Goal: Information Seeking & Learning: Learn about a topic

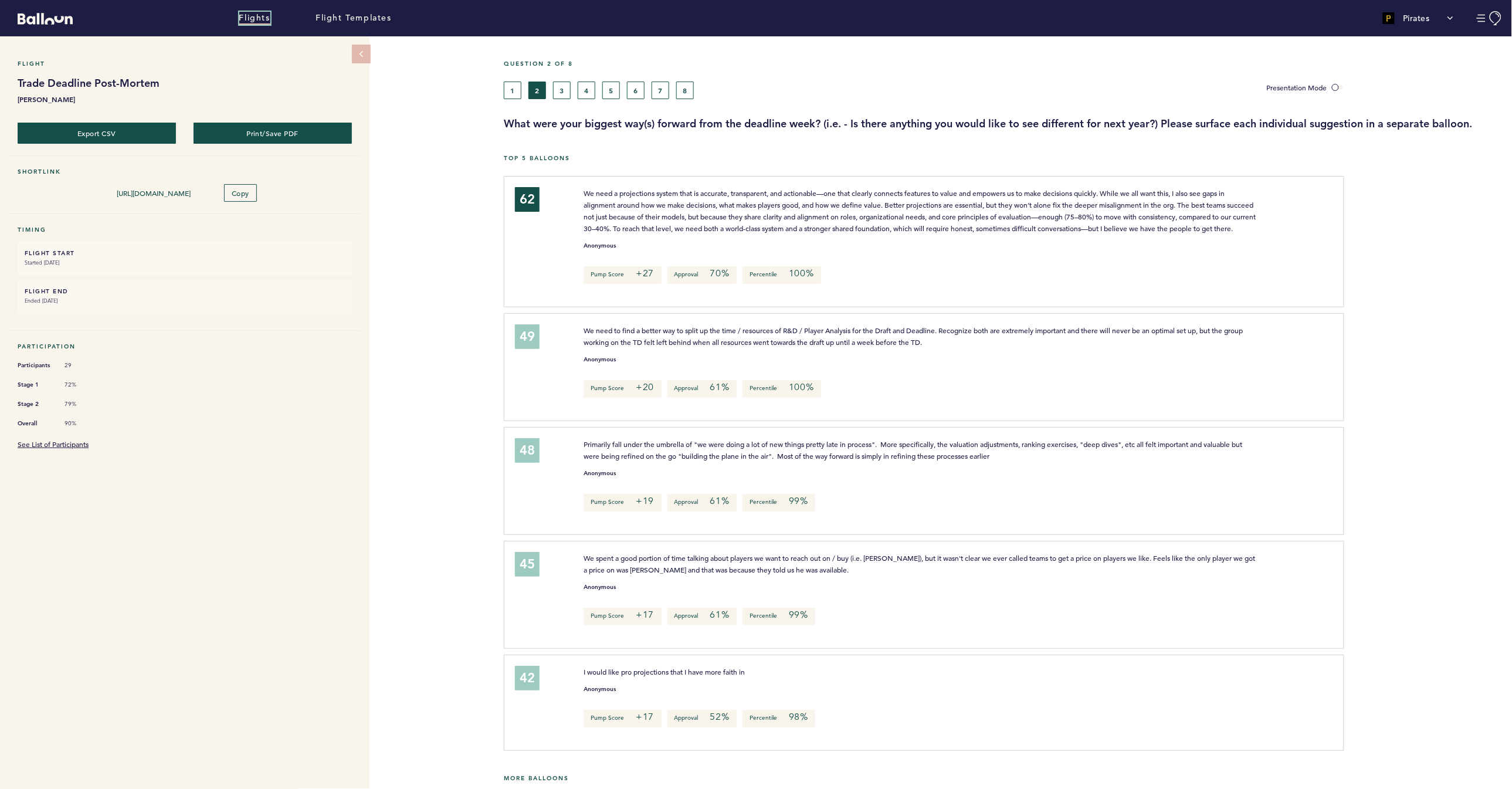
click at [265, 20] on link "Flights" at bounding box center [254, 18] width 31 height 13
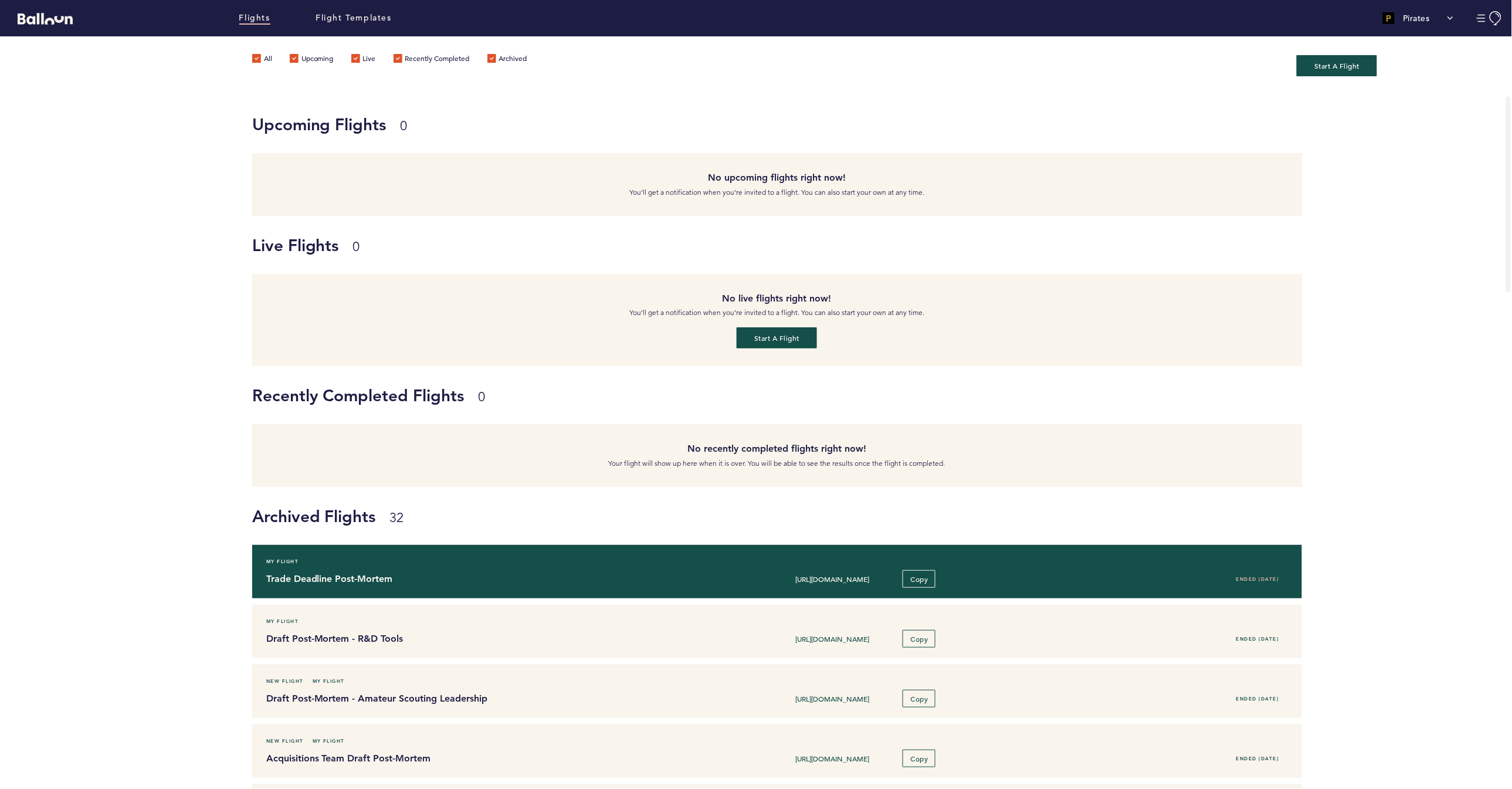
click at [391, 584] on h4 "Trade Deadline Post-Mortem" at bounding box center [473, 579] width 415 height 14
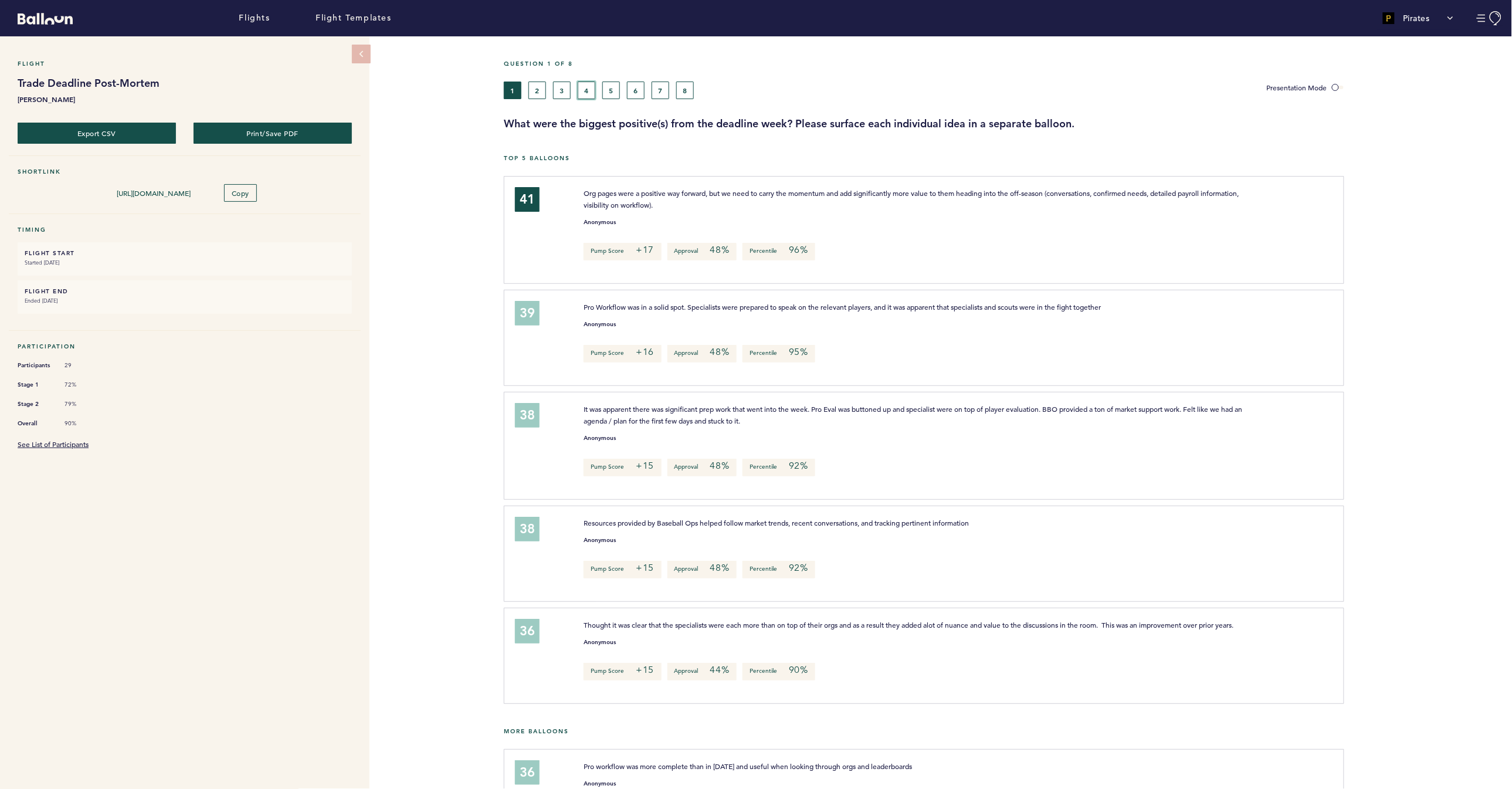
click at [592, 94] on button "4" at bounding box center [587, 90] width 17 height 17
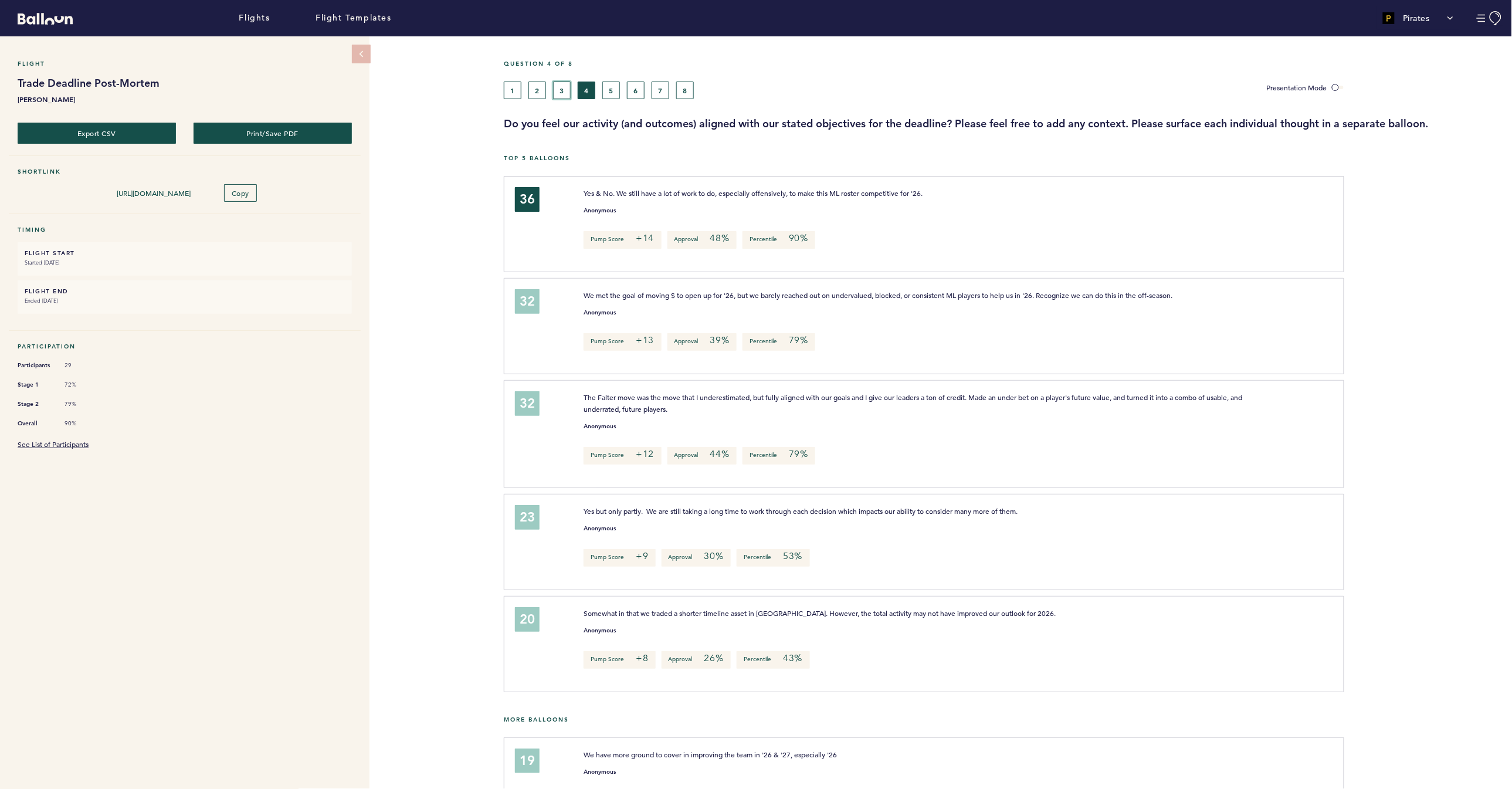
click at [560, 92] on button "3" at bounding box center [561, 90] width 17 height 17
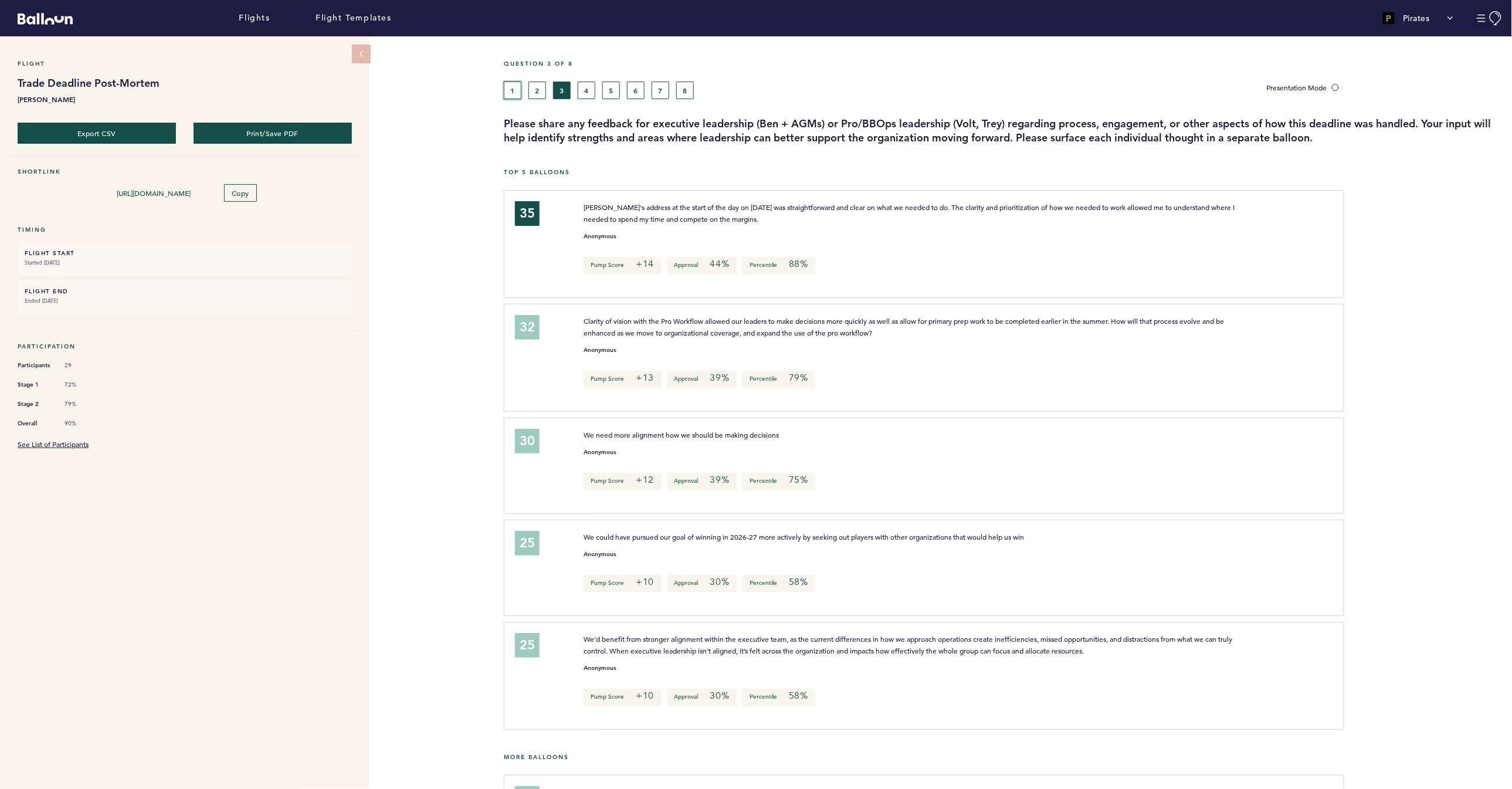
click at [507, 90] on button "1" at bounding box center [512, 90] width 17 height 17
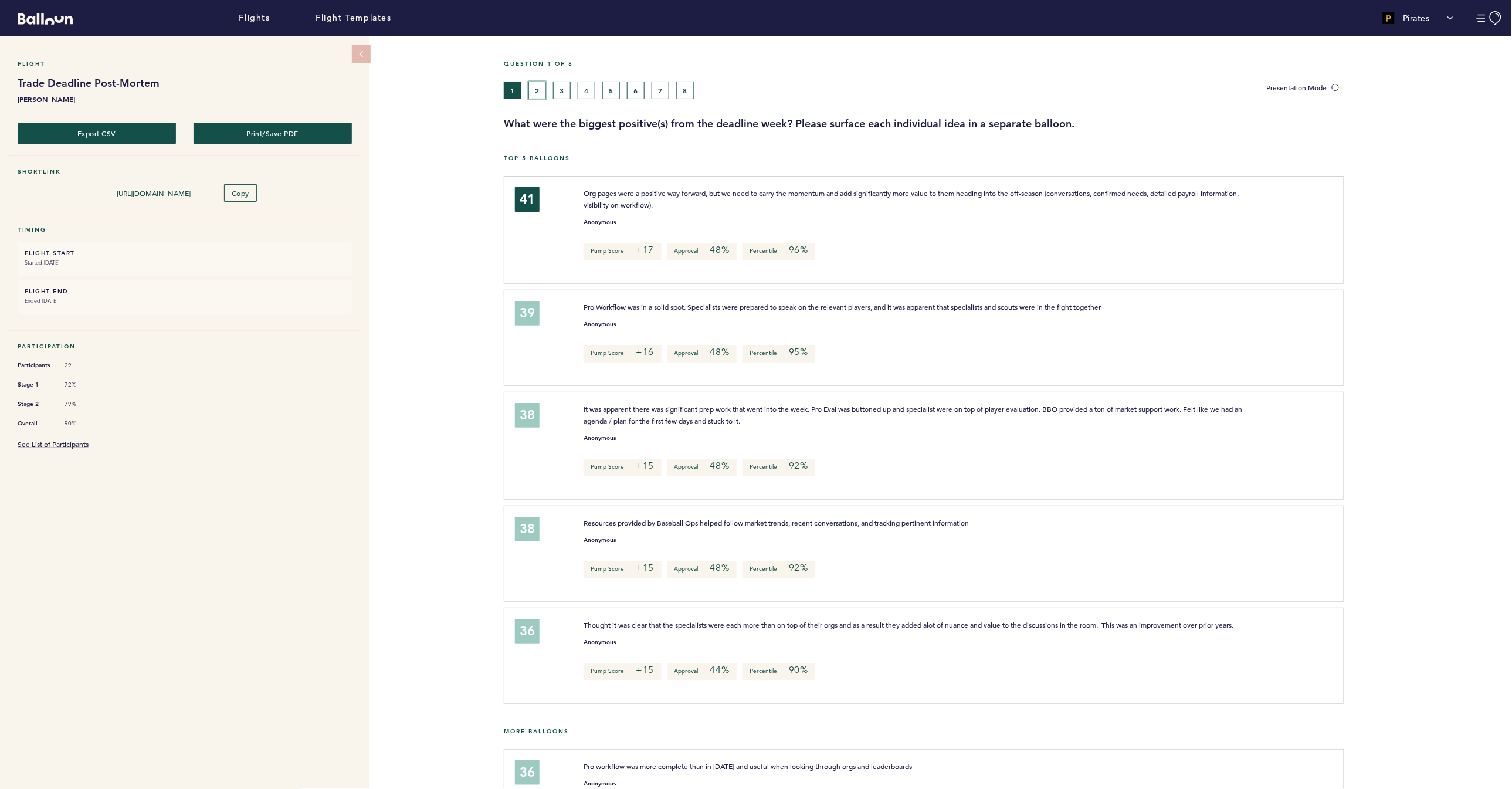
click at [537, 93] on button "2" at bounding box center [537, 90] width 17 height 17
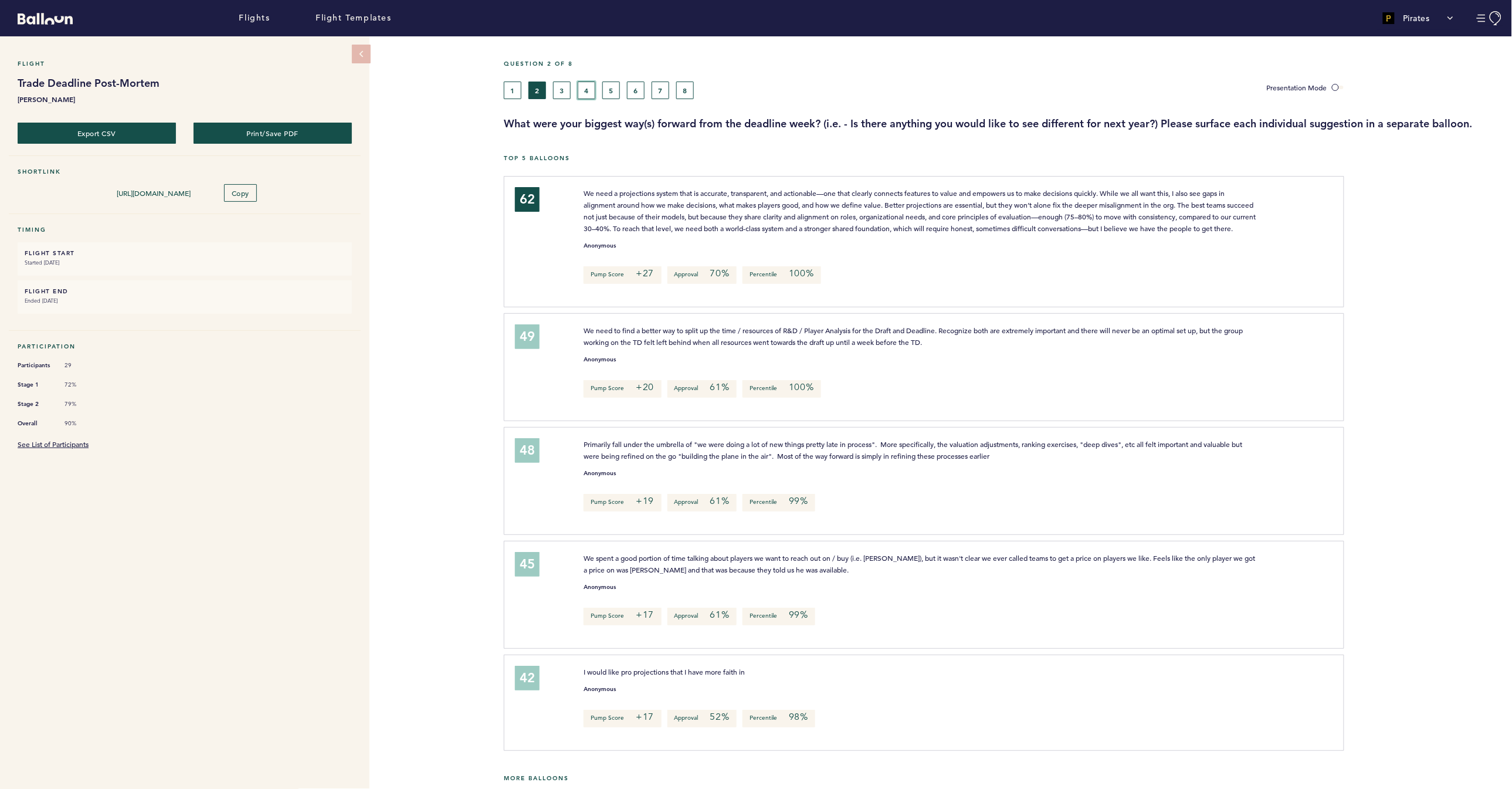
click at [590, 92] on button "4" at bounding box center [587, 90] width 17 height 17
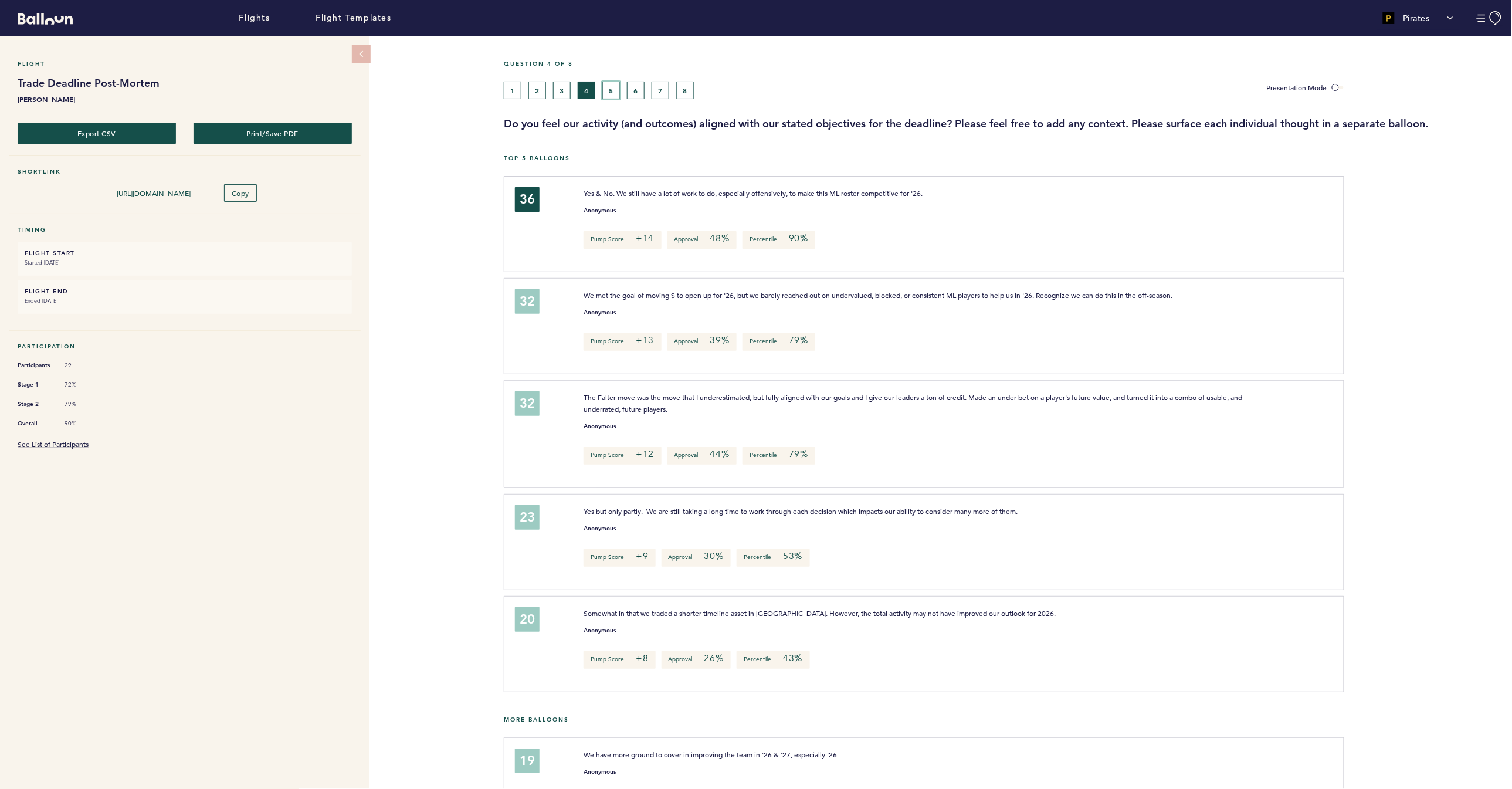
click at [608, 86] on button "5" at bounding box center [611, 90] width 17 height 17
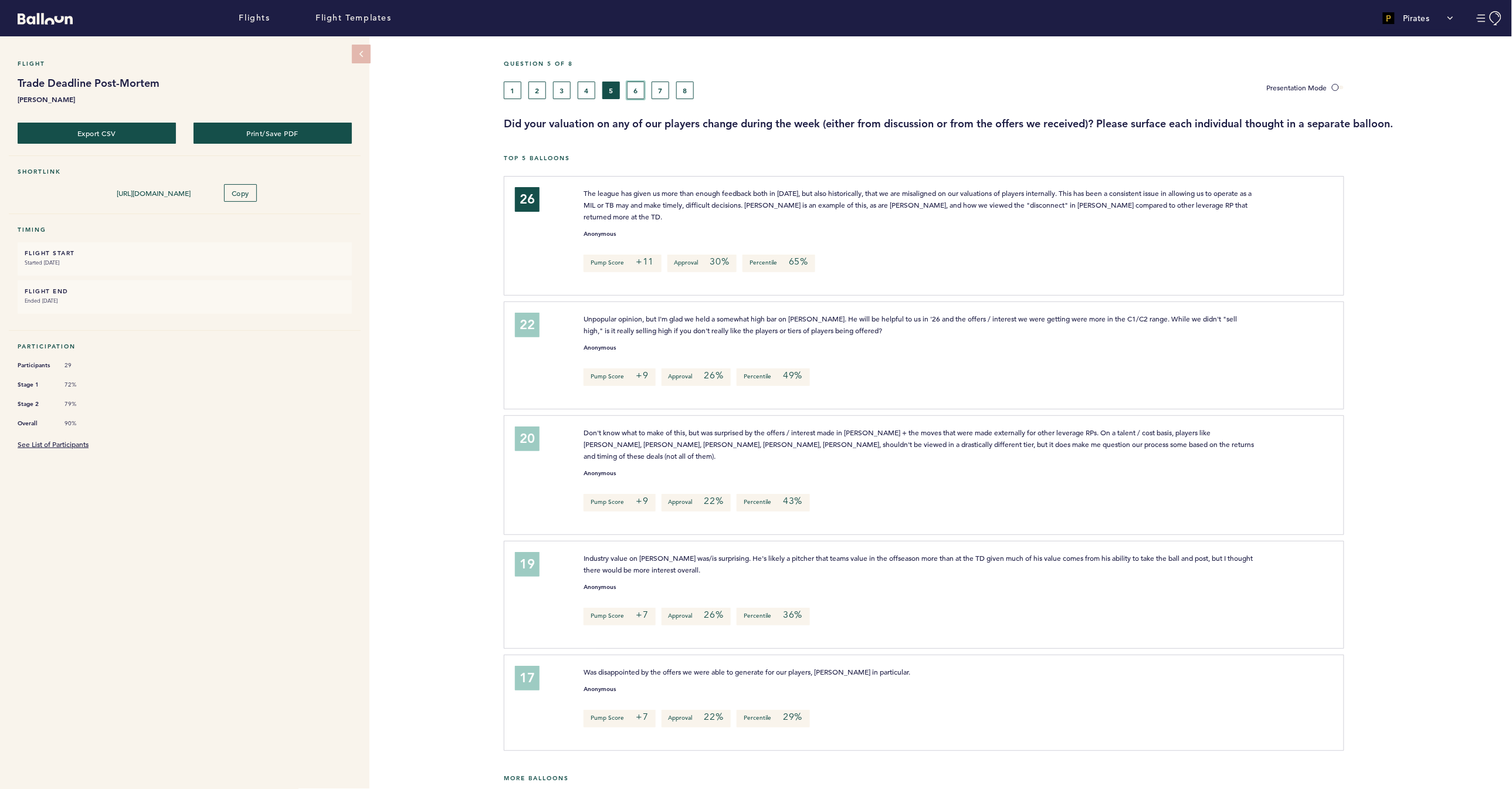
click at [635, 87] on button "6" at bounding box center [636, 90] width 17 height 17
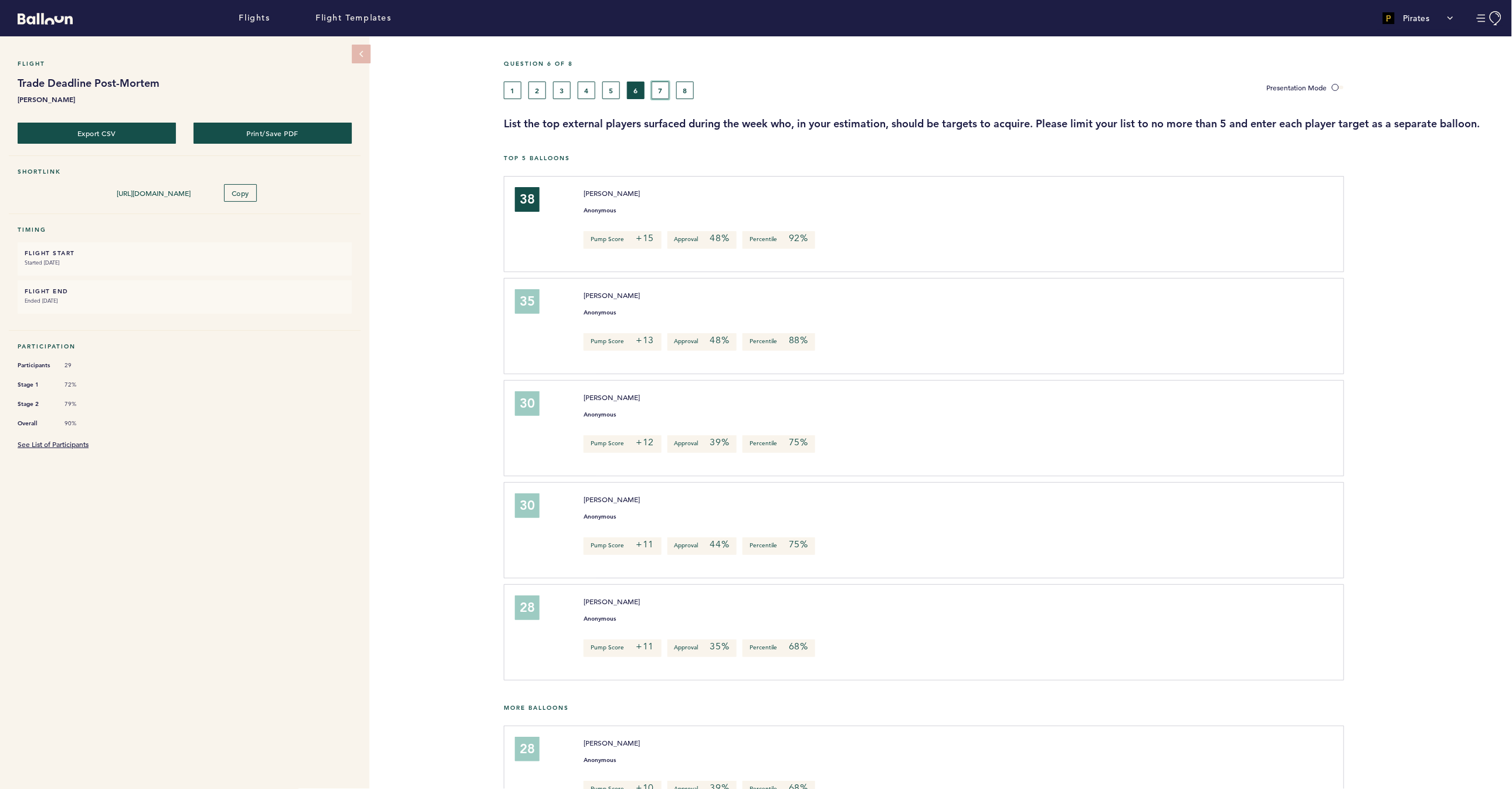
click at [660, 86] on button "7" at bounding box center [660, 90] width 17 height 17
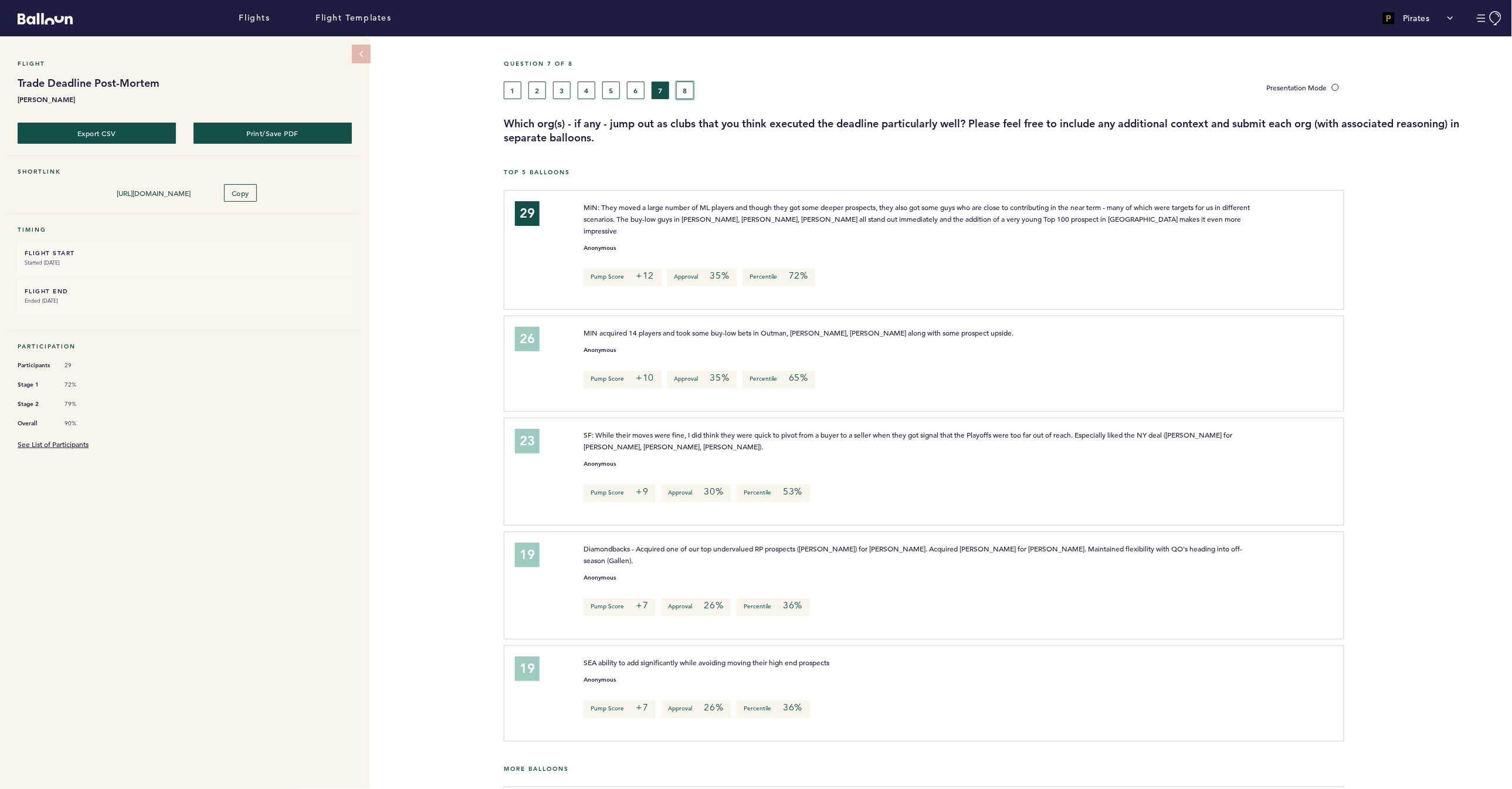
click at [687, 84] on button "8" at bounding box center [685, 90] width 17 height 17
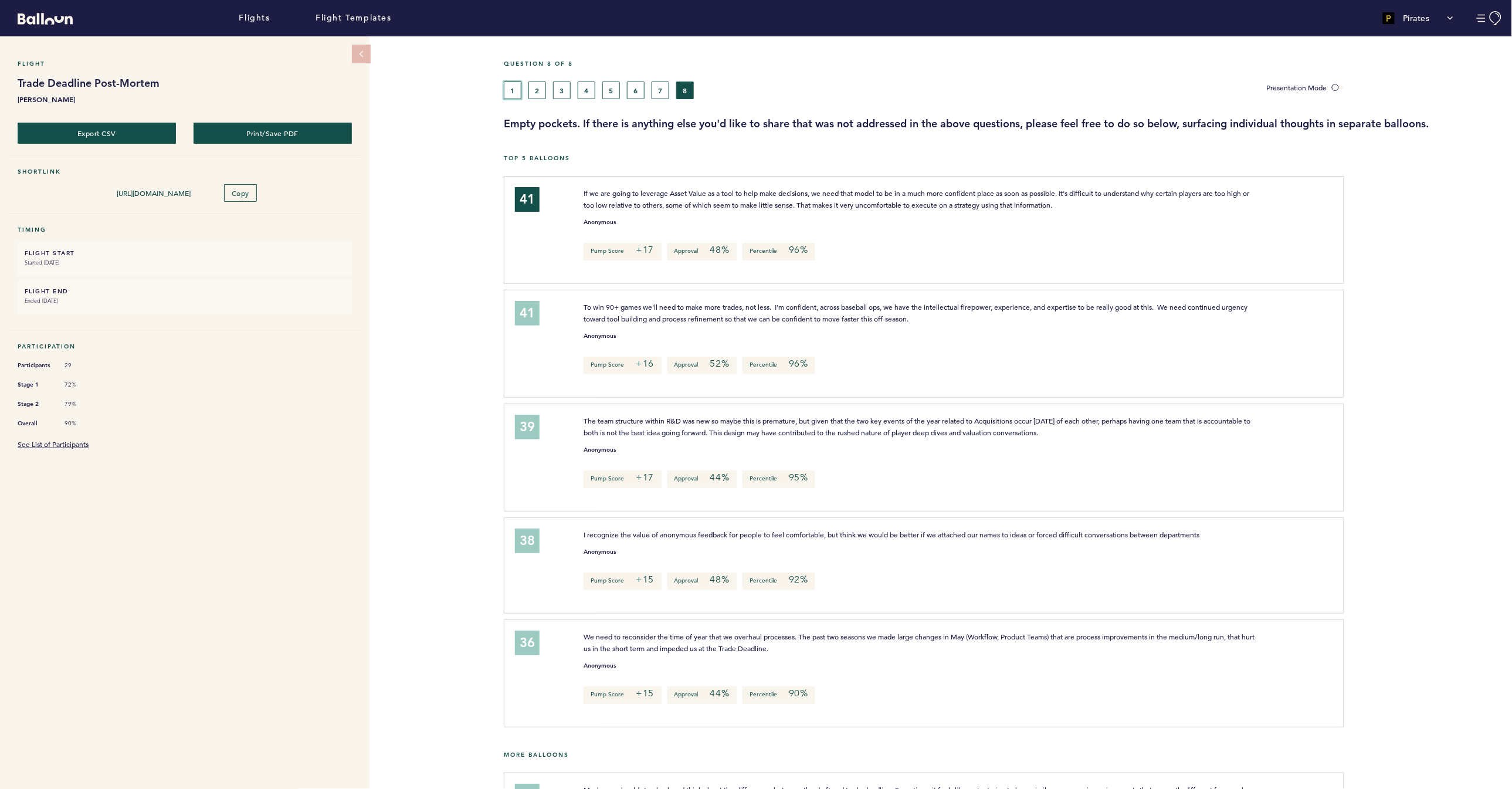
click at [514, 91] on button "1" at bounding box center [512, 90] width 17 height 17
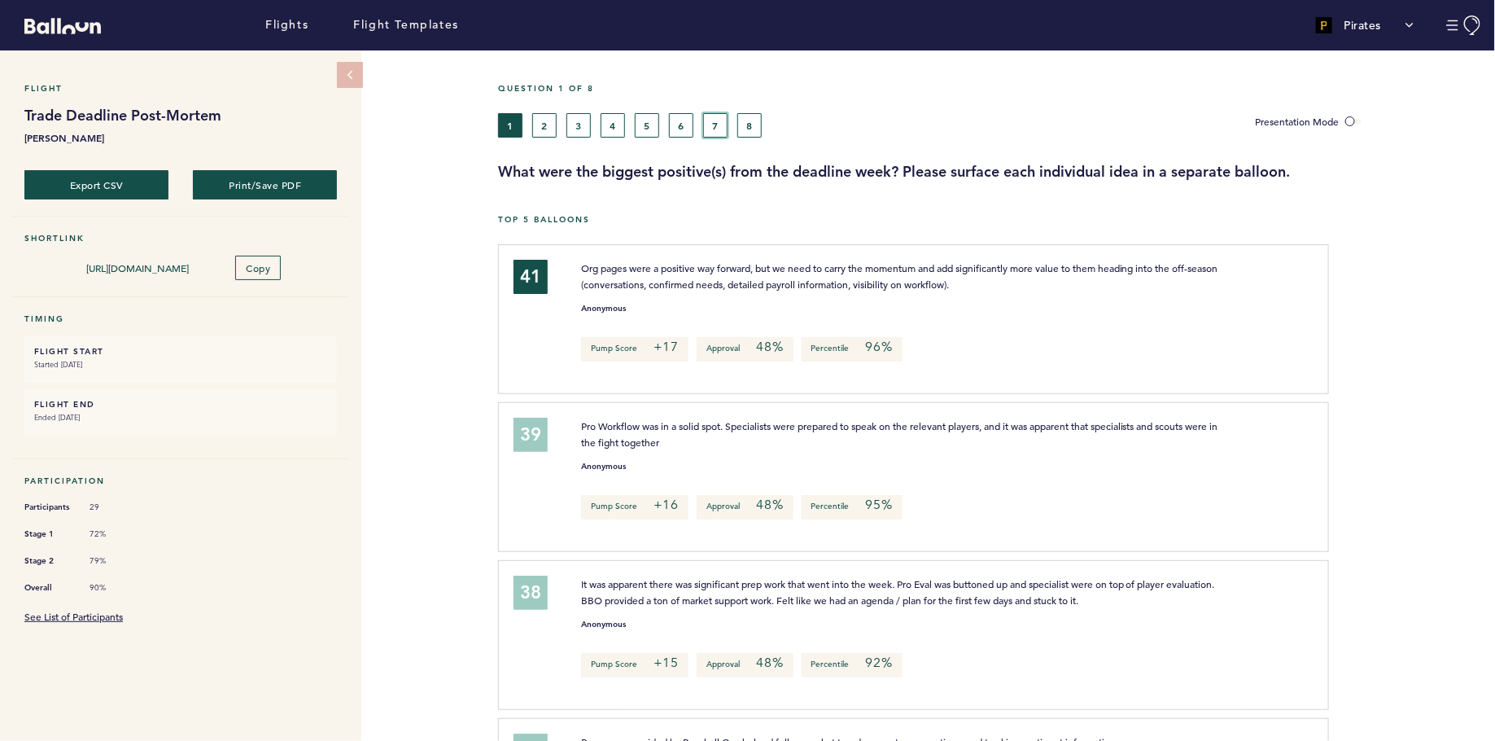
click at [706, 132] on button "7" at bounding box center [715, 125] width 24 height 24
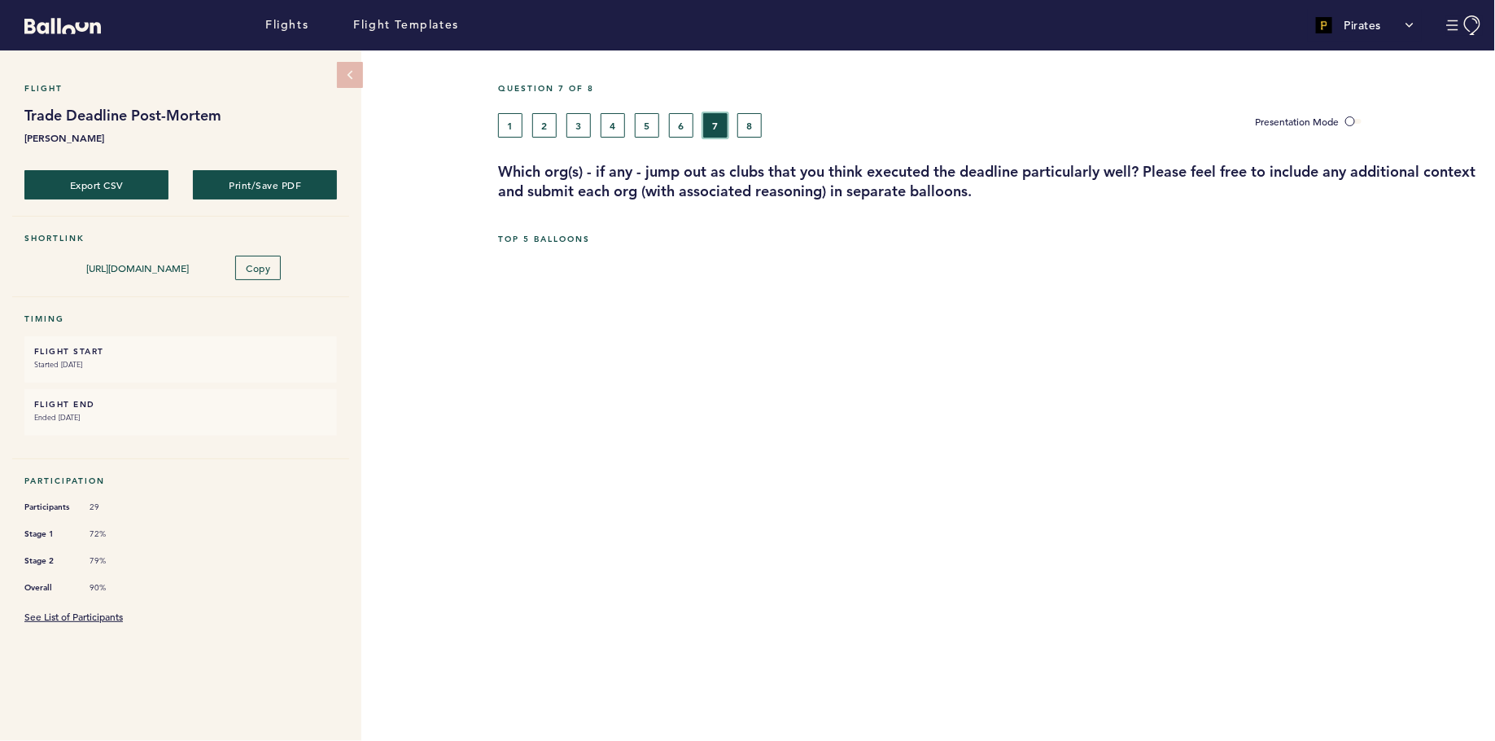
click at [706, 132] on button "7" at bounding box center [715, 125] width 24 height 24
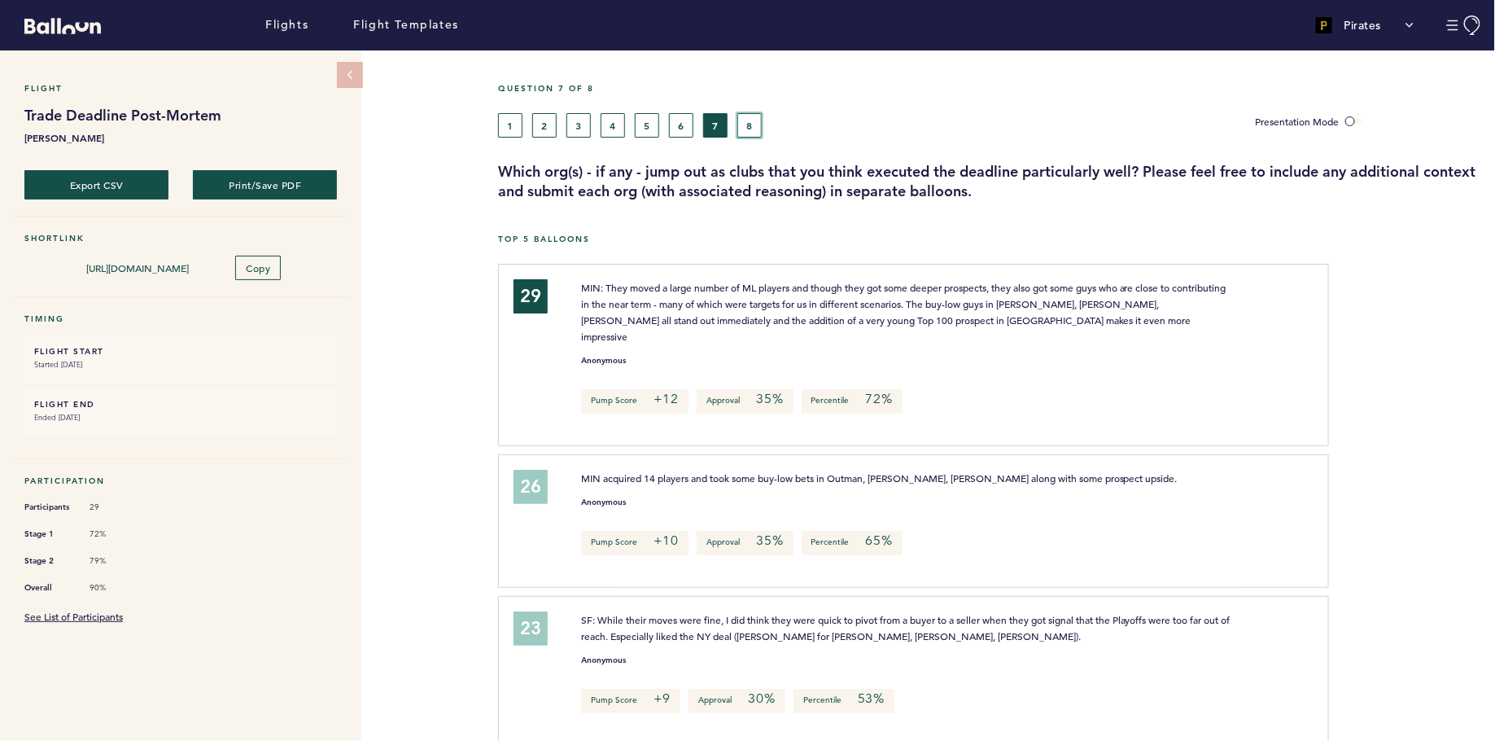
click at [747, 121] on button "8" at bounding box center [749, 125] width 24 height 24
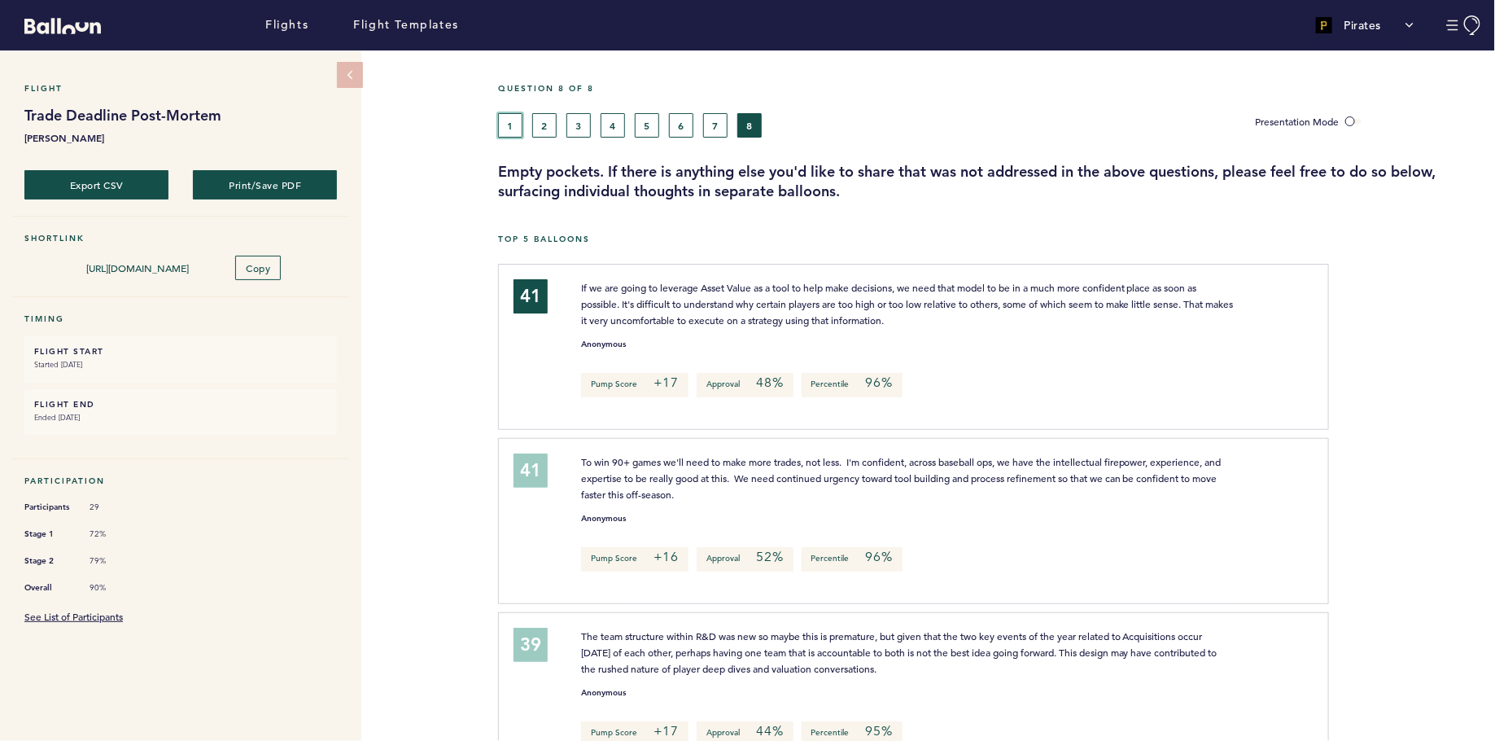
click at [515, 129] on button "1" at bounding box center [510, 125] width 24 height 24
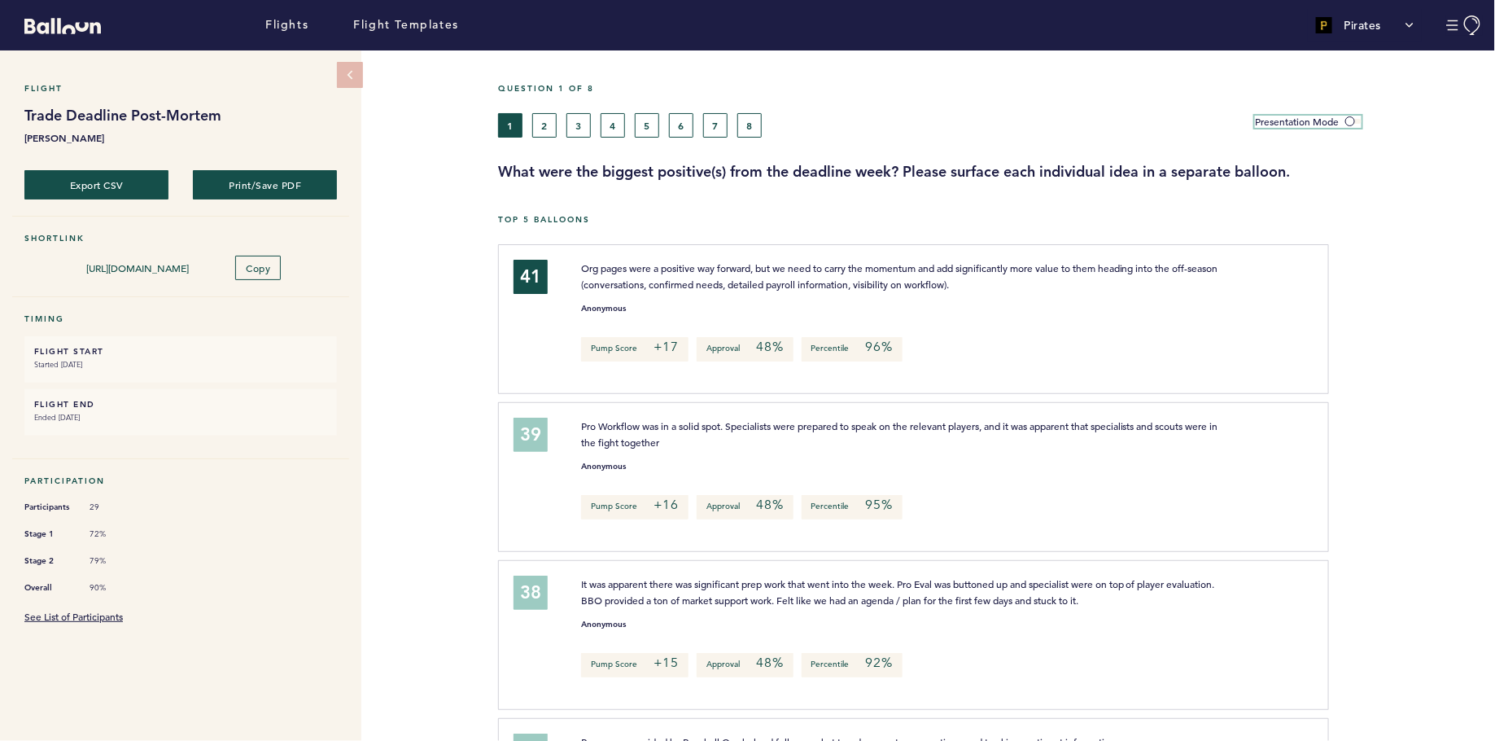
click at [1349, 120] on span at bounding box center [1353, 121] width 16 height 5
click at [0, 0] on input "Presentation Mode" at bounding box center [0, 0] width 0 height 0
click at [543, 115] on button "2" at bounding box center [544, 125] width 24 height 24
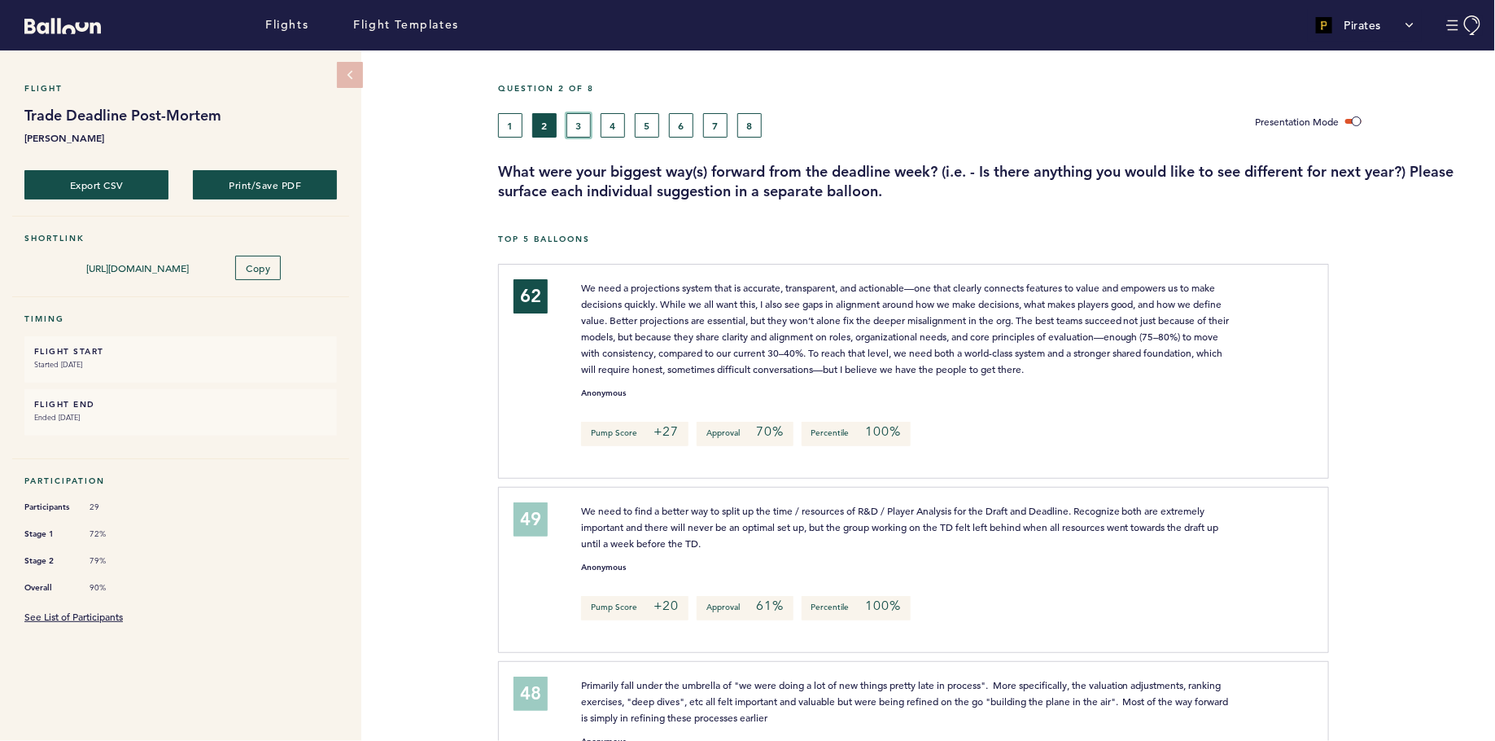
click at [577, 122] on button "3" at bounding box center [578, 125] width 24 height 24
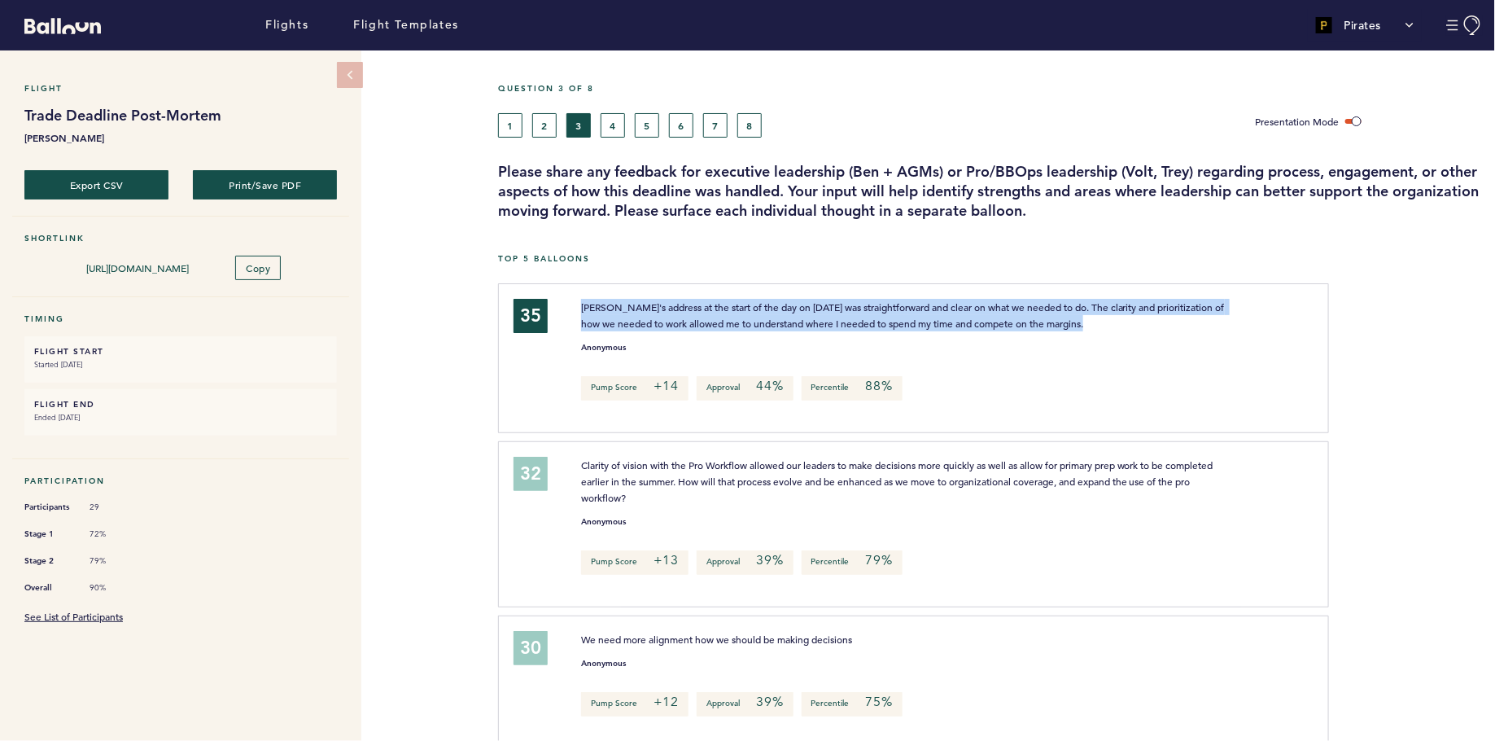
drag, startPoint x: 582, startPoint y: 297, endPoint x: 1066, endPoint y: 332, distance: 485.5
click at [1066, 332] on div "Ben's address at the start of the day on July 31st was straightforward and clea…" at bounding box center [938, 356] width 739 height 114
click at [1066, 335] on div "Anonymous" at bounding box center [938, 343] width 739 height 16
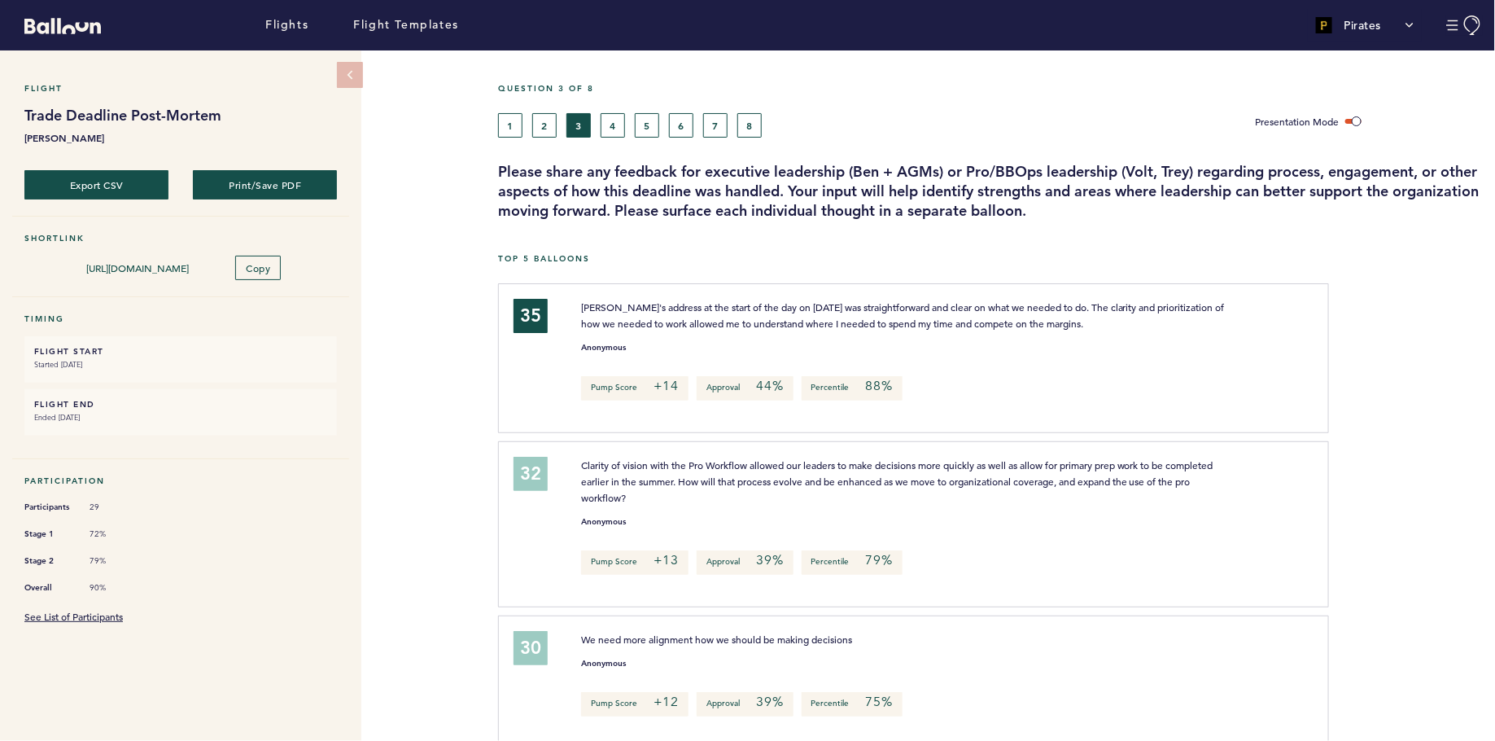
drag, startPoint x: 631, startPoint y: 487, endPoint x: 570, endPoint y: 457, distance: 68.4
click at [570, 457] on div "Clarity of vision with the Pro Workflow allowed our leaders to make decisions m…" at bounding box center [907, 481] width 677 height 49
click at [636, 476] on span "Clarity of vision with the Pro Workflow allowed our leaders to make decisions m…" at bounding box center [898, 481] width 635 height 46
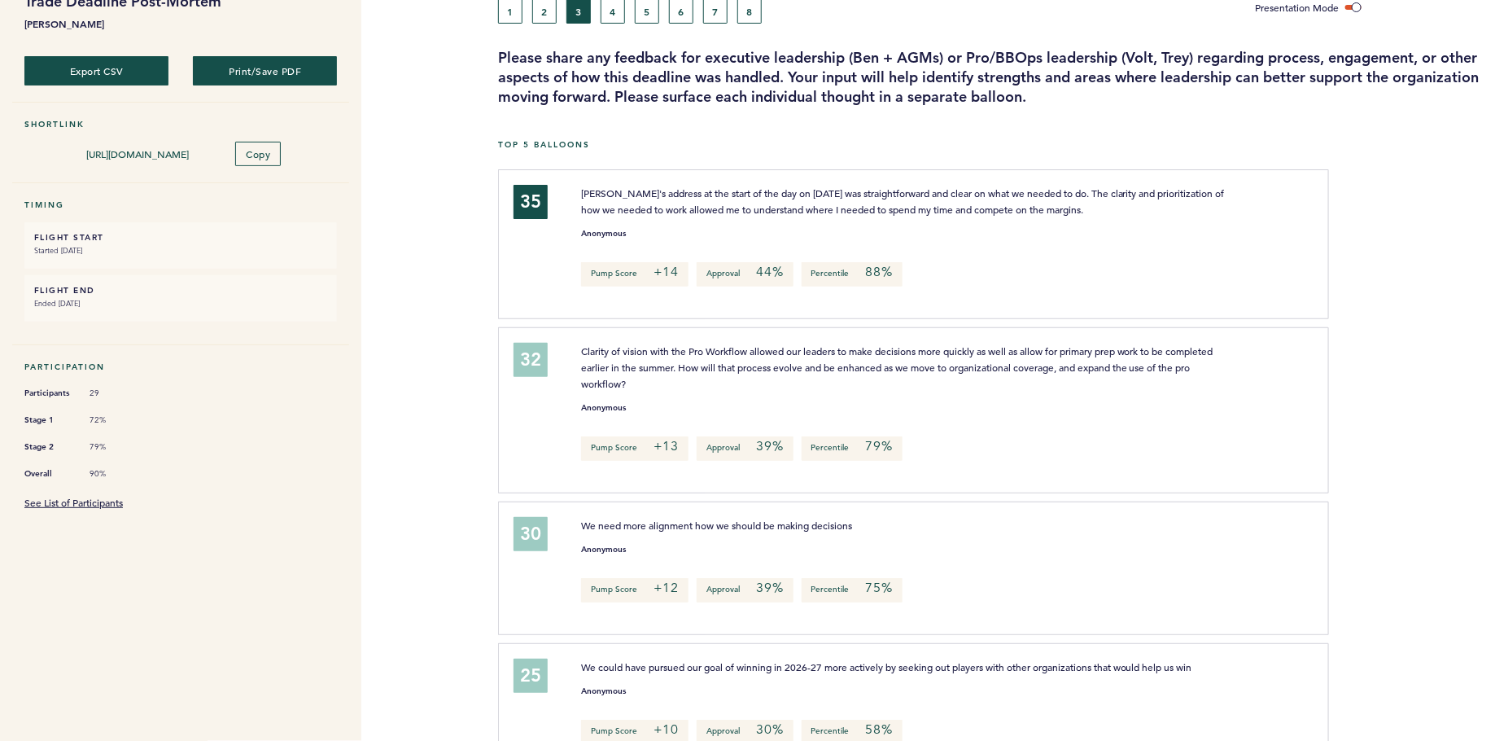
scroll to position [110, 0]
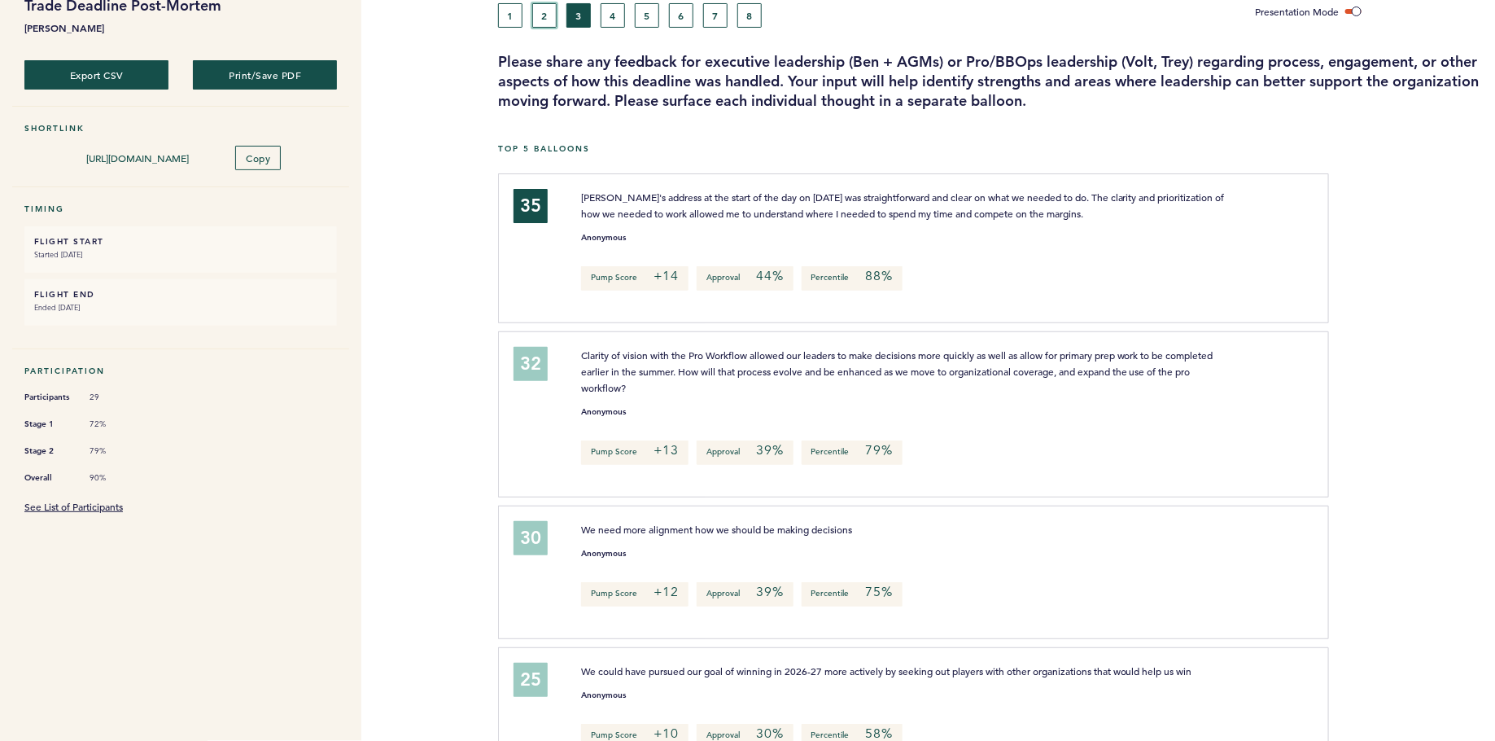
click at [549, 7] on button "2" at bounding box center [544, 15] width 24 height 24
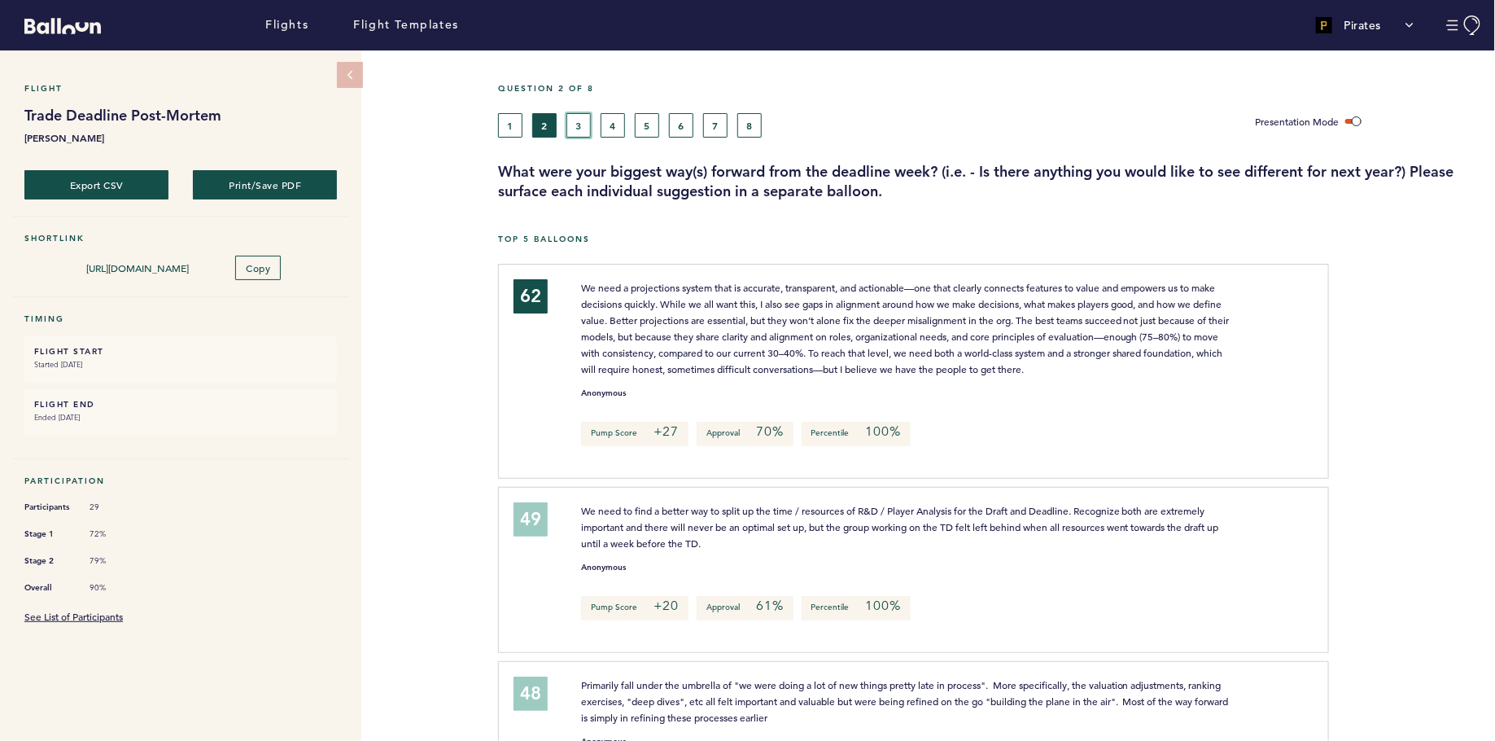
click at [579, 125] on button "3" at bounding box center [578, 125] width 24 height 24
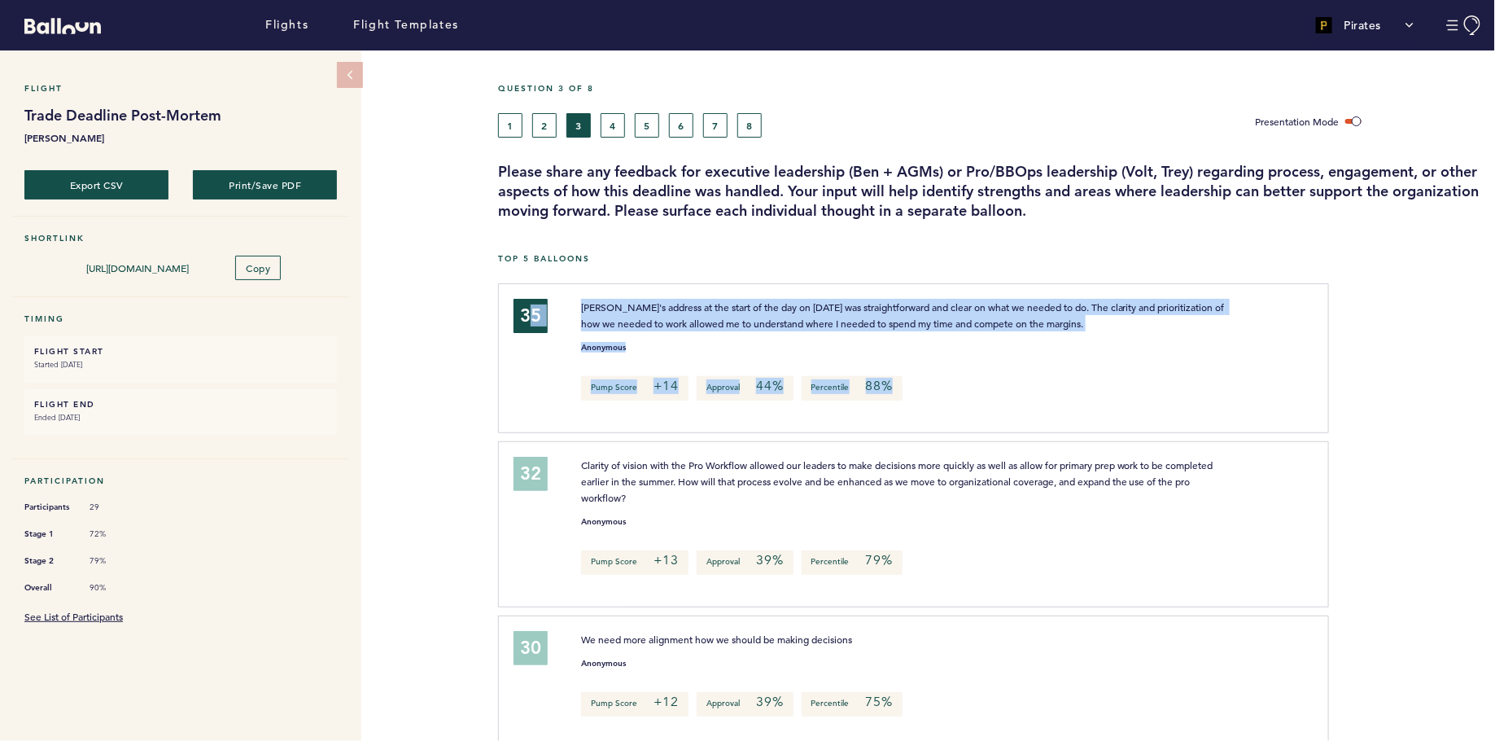
drag, startPoint x: 493, startPoint y: 282, endPoint x: 754, endPoint y: 426, distance: 298.3
click at [754, 426] on div "Flight Trade Deadline Post-Mortem Sarah Gelles Export CSV Print/Save PDF Shortl…" at bounding box center [747, 395] width 1495 height 690
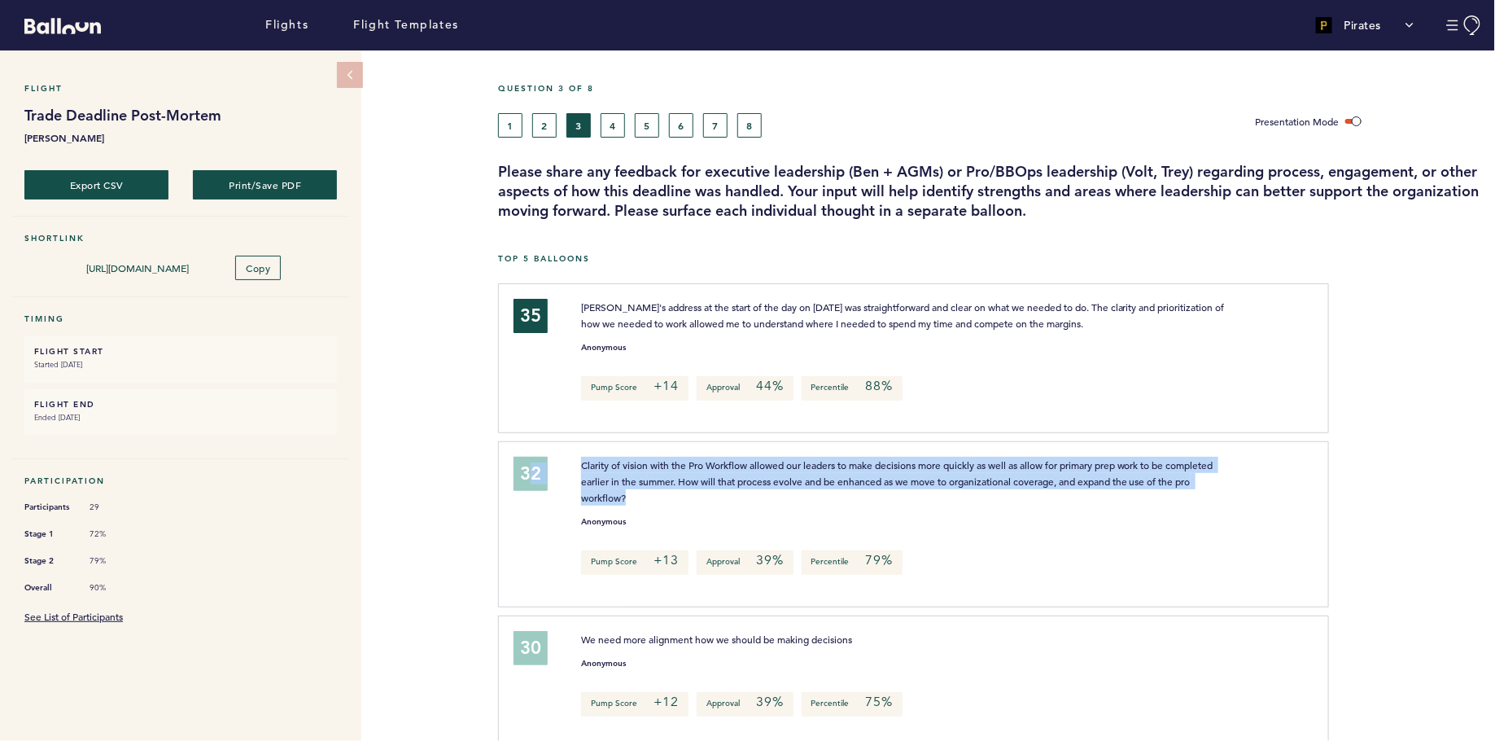
drag, startPoint x: 496, startPoint y: 450, endPoint x: 579, endPoint y: 517, distance: 106.5
click at [579, 517] on div "Flight Trade Deadline Post-Mortem Sarah Gelles Export CSV Print/Save PDF Shortl…" at bounding box center [747, 395] width 1495 height 690
click at [529, 495] on div "32" at bounding box center [535, 522] width 68 height 130
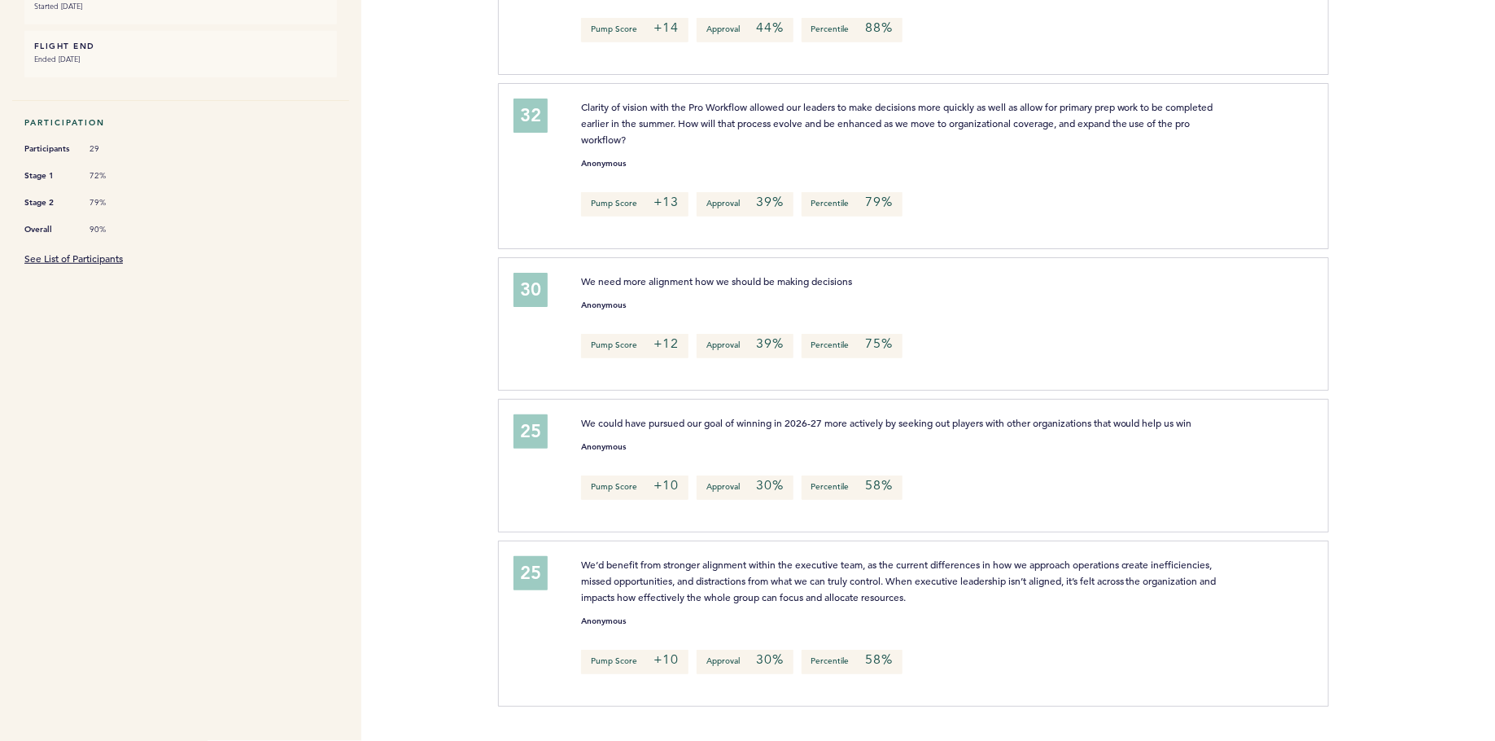
scroll to position [364, 0]
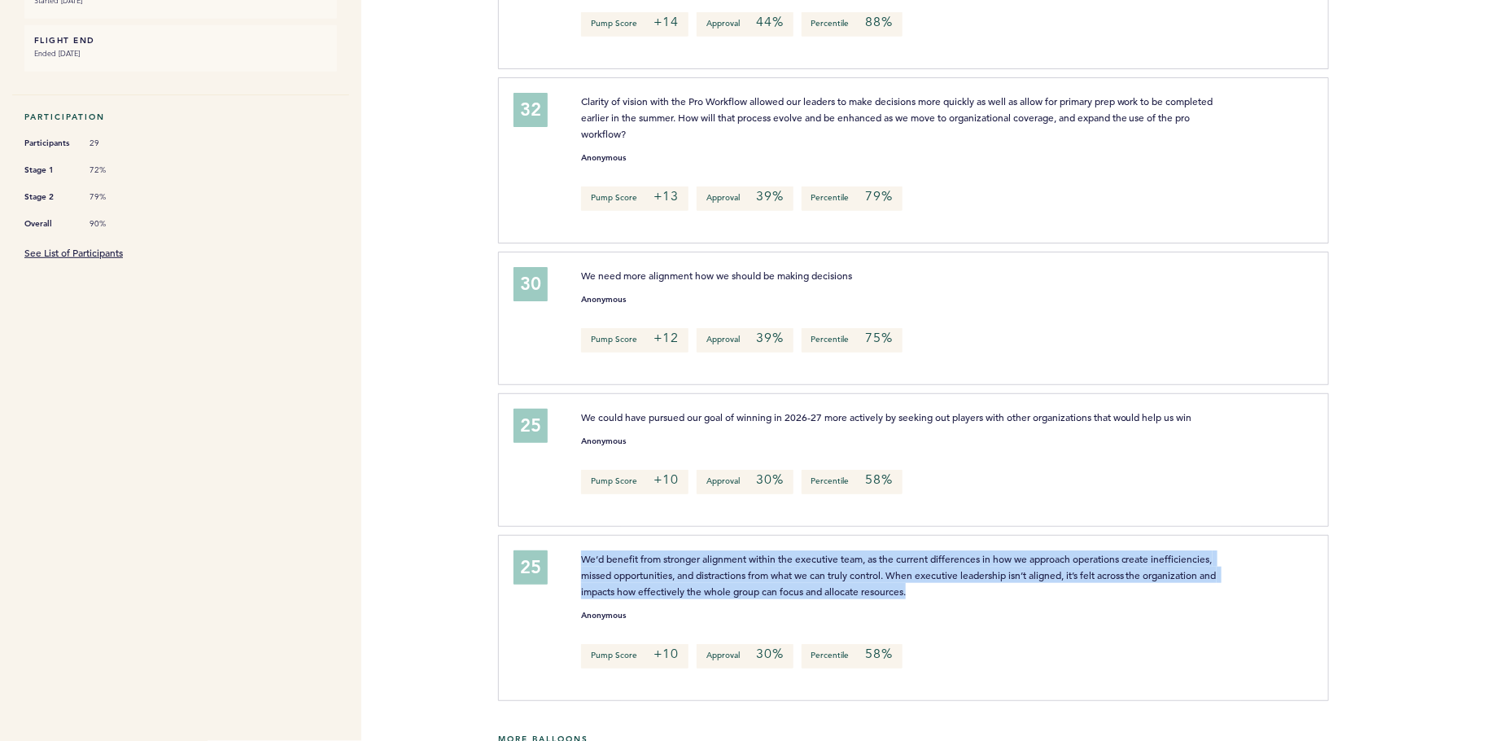
drag, startPoint x: 579, startPoint y: 551, endPoint x: 914, endPoint y: 588, distance: 337.4
click at [914, 588] on div "We’d benefit from stronger alignment within the executive team, as the current …" at bounding box center [907, 574] width 677 height 49
click at [914, 588] on p "We’d benefit from stronger alignment within the executive team, as the current …" at bounding box center [907, 574] width 653 height 49
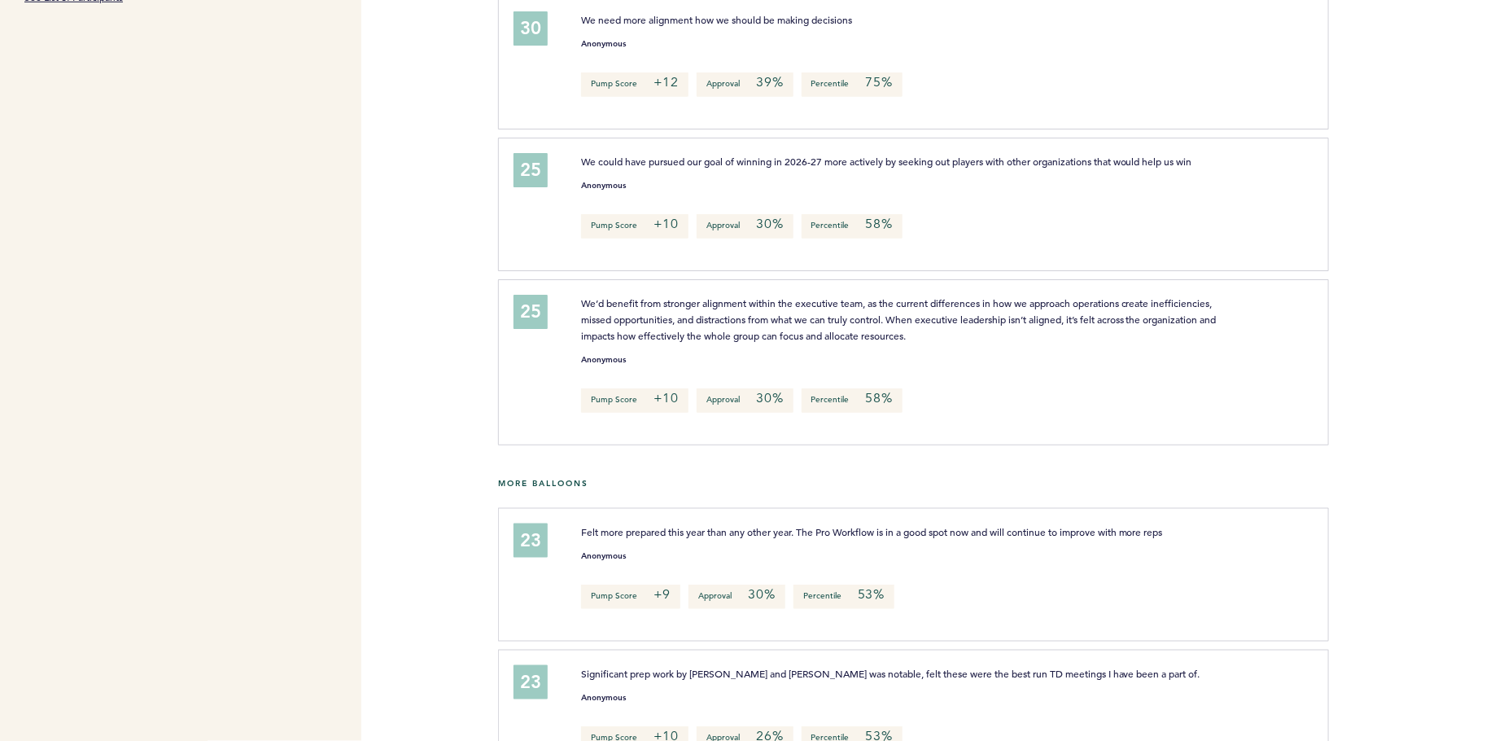
scroll to position [624, 0]
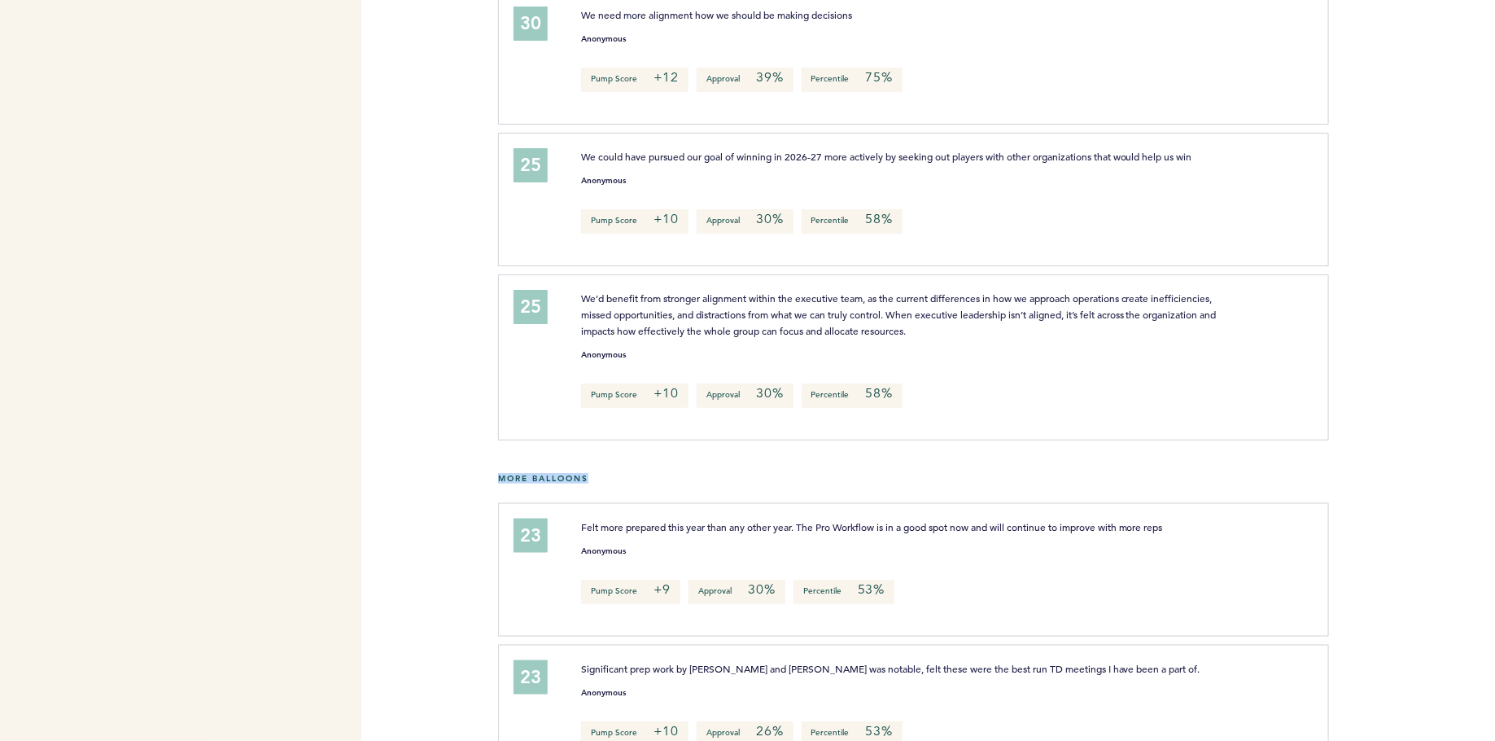
drag, startPoint x: 489, startPoint y: 470, endPoint x: 617, endPoint y: 477, distance: 127.9
click at [617, 477] on div "Flights Flight Templates Pirates Segments Team & Subscription sarah.gelles@pira…" at bounding box center [747, 370] width 1495 height 741
click at [617, 477] on div "More Balloons" at bounding box center [996, 488] width 997 height 30
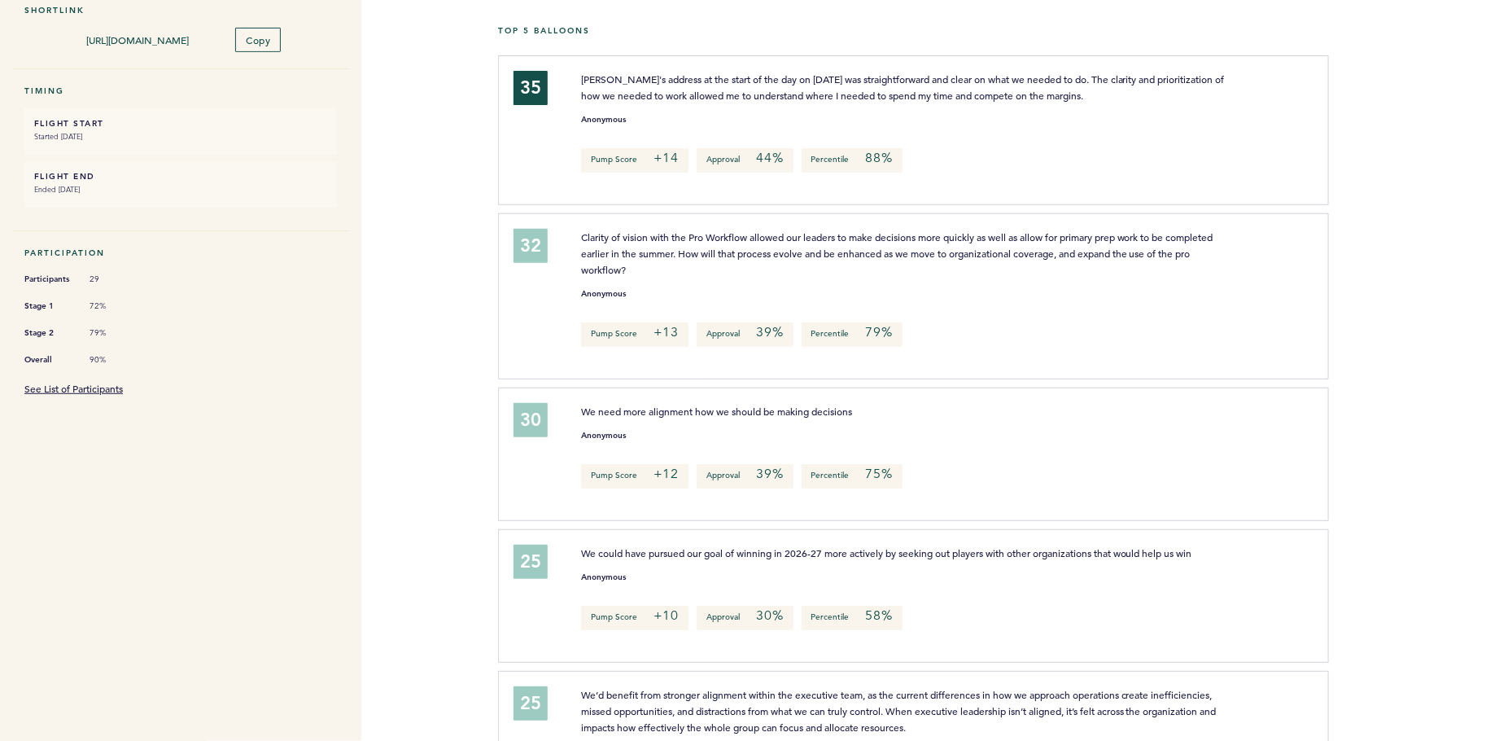
scroll to position [0, 0]
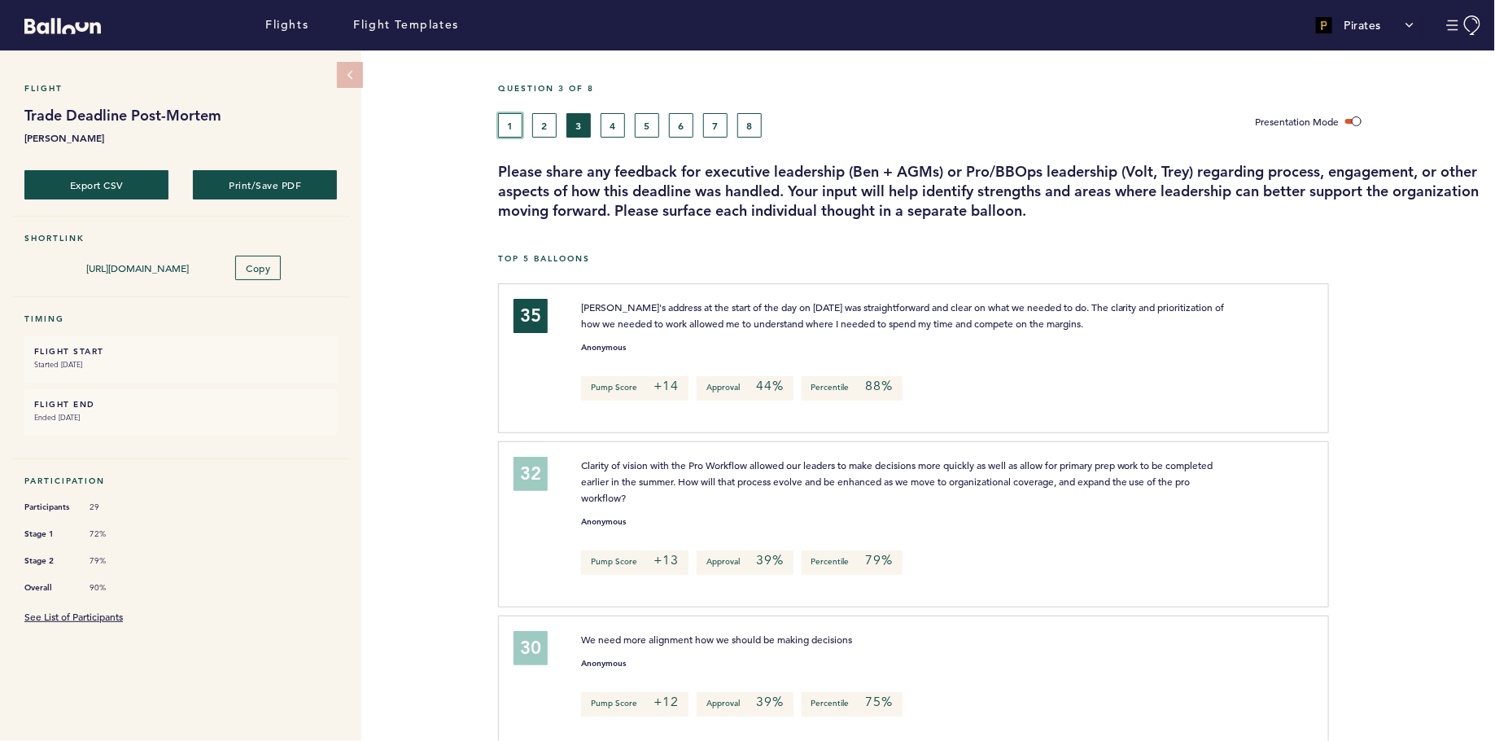
click at [510, 119] on button "1" at bounding box center [510, 125] width 24 height 24
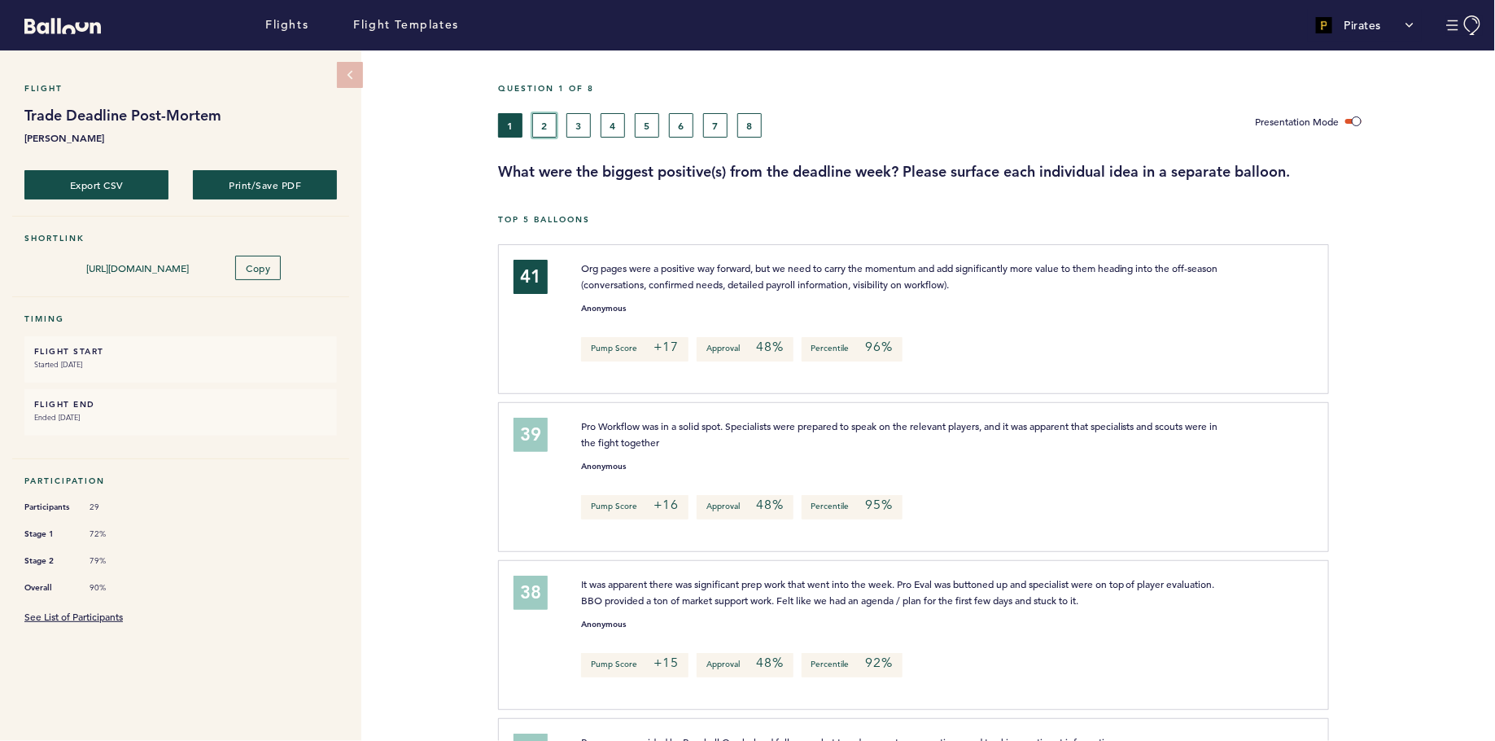
click at [546, 119] on button "2" at bounding box center [544, 125] width 24 height 24
